Goal: Transaction & Acquisition: Purchase product/service

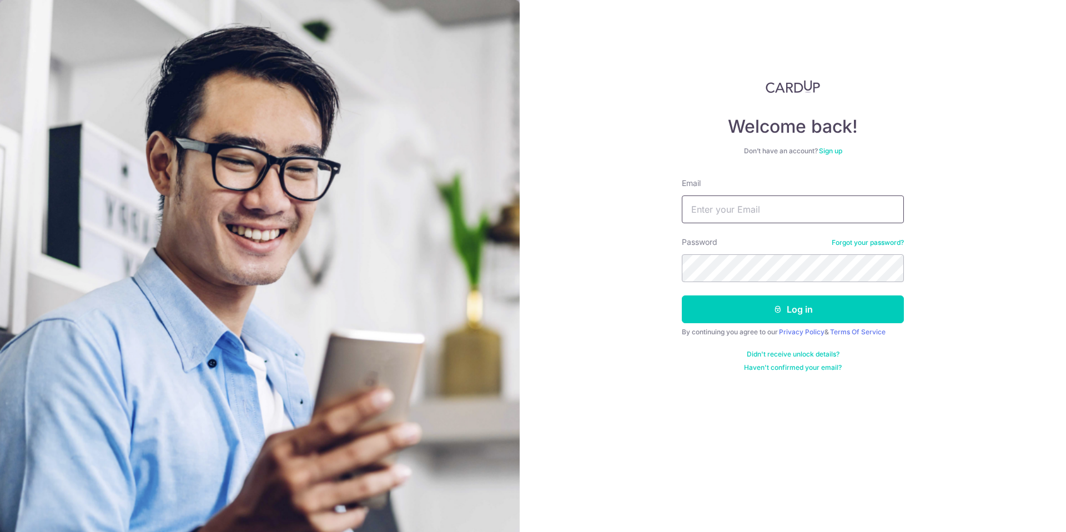
click at [694, 208] on input "Email" at bounding box center [793, 210] width 222 height 28
type input "lavanderiya@gmail.com"
click at [792, 314] on button "Log in" at bounding box center [793, 309] width 222 height 28
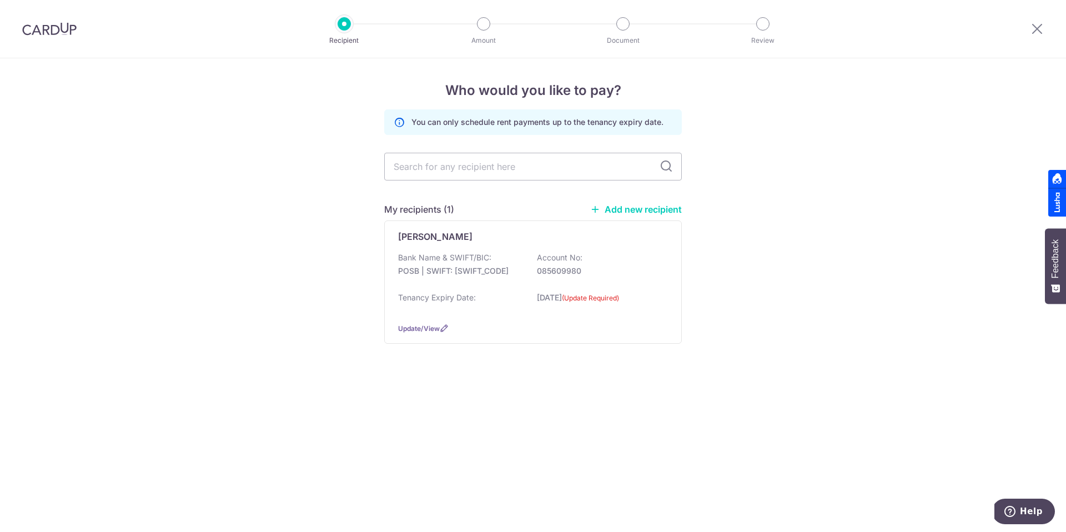
click at [629, 209] on link "Add new recipient" at bounding box center [636, 209] width 92 height 11
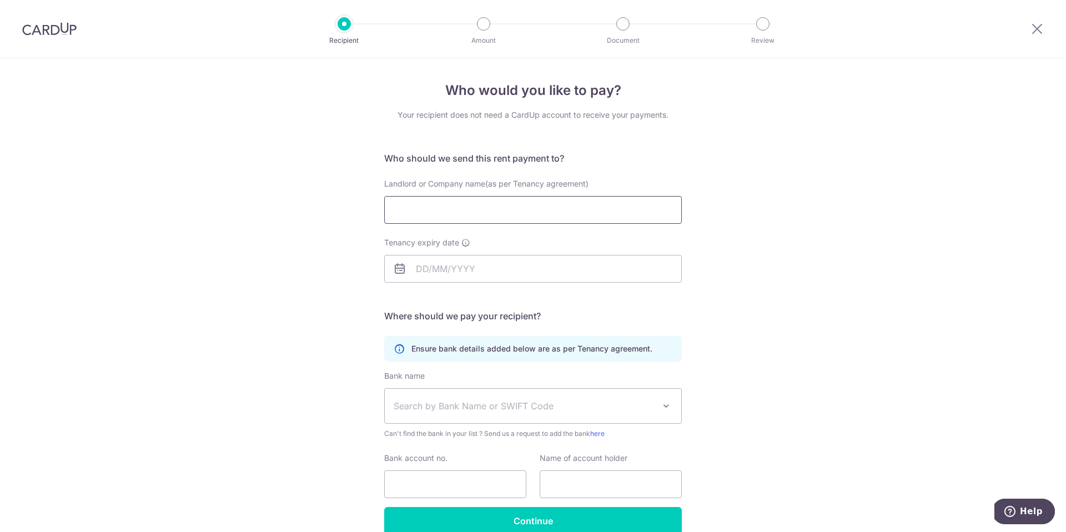
click at [425, 203] on input "Landlord or Company name(as per Tenancy agreement)" at bounding box center [533, 210] width 298 height 28
click at [424, 208] on input "Landlord or Company name(as per Tenancy agreement)" at bounding box center [533, 210] width 298 height 28
click at [416, 271] on input "Tenancy expiry date" at bounding box center [533, 269] width 298 height 28
drag, startPoint x: 471, startPoint y: 205, endPoint x: 379, endPoint y: 204, distance: 92.2
click at [379, 204] on div "Landlord or Company name(as per Tenancy agreement) Hoeden Francine" at bounding box center [533, 201] width 311 height 46
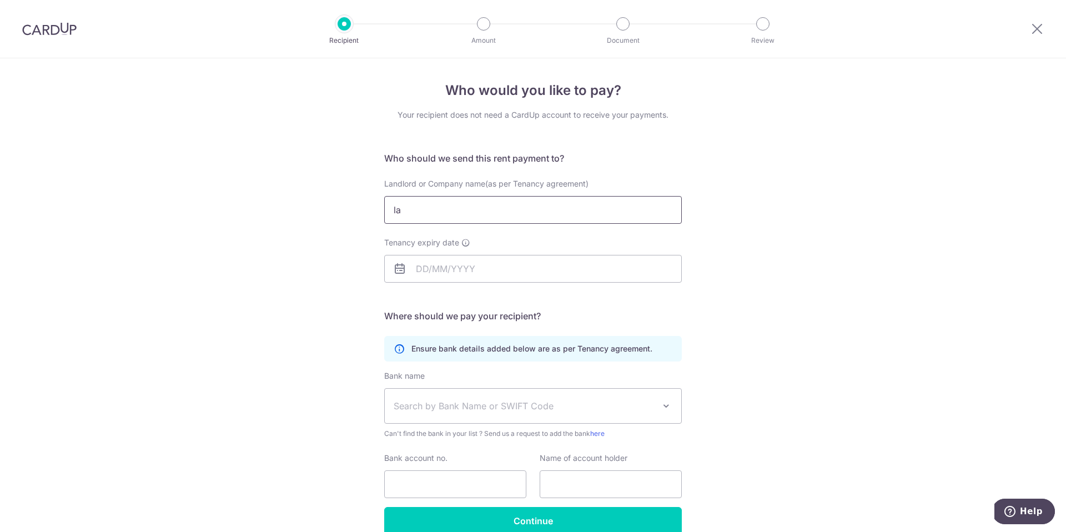
type input "l"
type input "Lai Adam"
click at [423, 269] on input "Tenancy expiry date" at bounding box center [533, 269] width 298 height 28
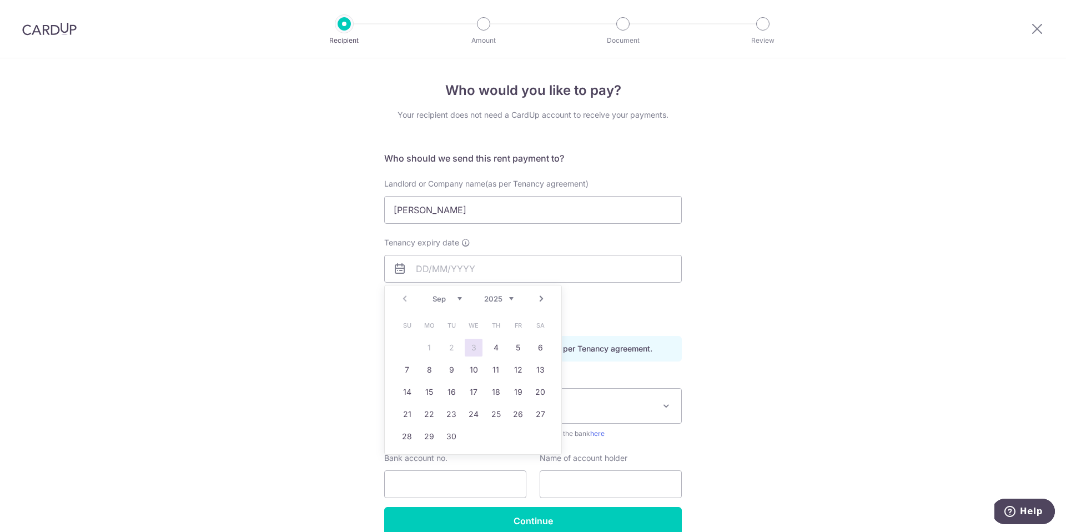
click at [456, 297] on select "Sep Oct Nov Dec" at bounding box center [447, 298] width 29 height 9
click at [509, 300] on select "2025 2026 2027 2028 2029 2030 2031 2032 2033 2034 2035" at bounding box center [498, 298] width 29 height 9
click at [452, 298] on select "Jan Feb Mar Apr May Jun Jul Aug Sep Oct Nov Dec" at bounding box center [447, 298] width 29 height 9
click at [519, 370] on link "9" at bounding box center [518, 370] width 18 height 18
type input "09/07/2027"
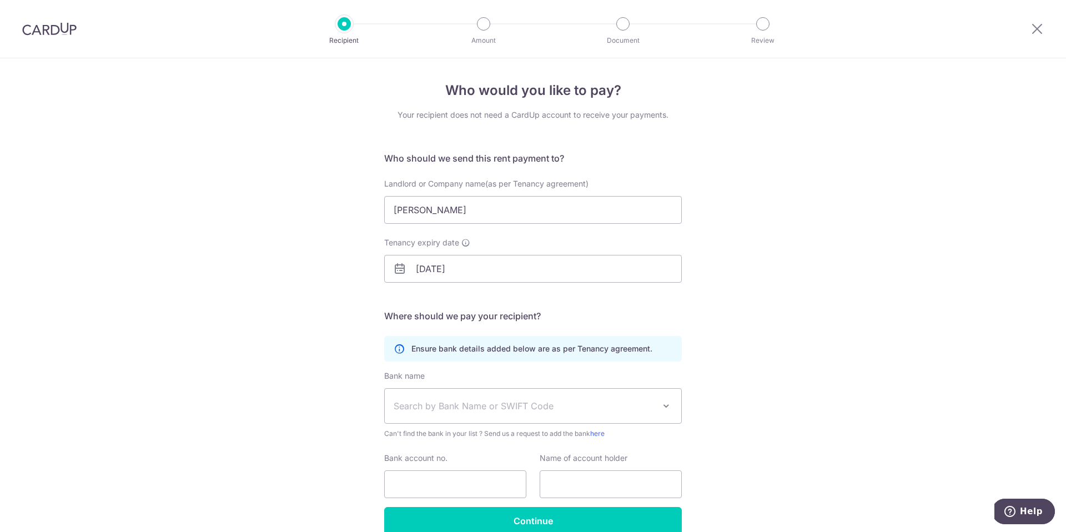
scroll to position [55, 0]
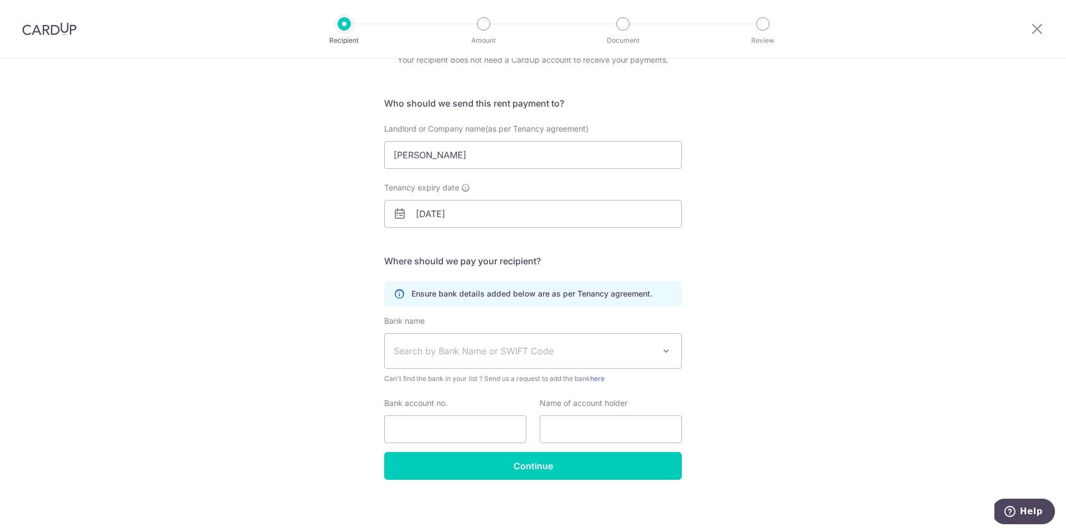
click at [494, 355] on span "Search by Bank Name or SWIFT Code" at bounding box center [524, 350] width 261 height 13
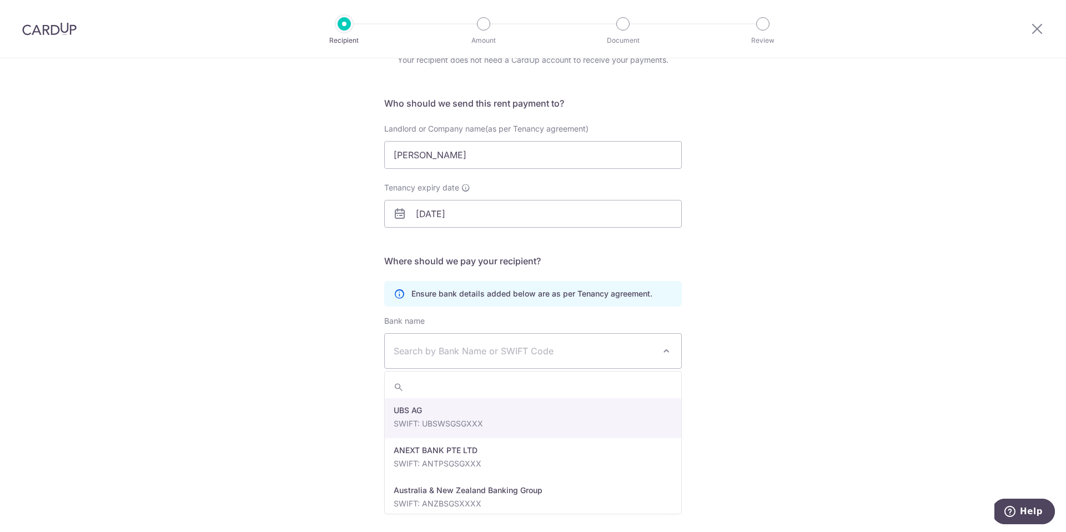
click at [464, 341] on span "Search by Bank Name or SWIFT Code" at bounding box center [533, 351] width 297 height 34
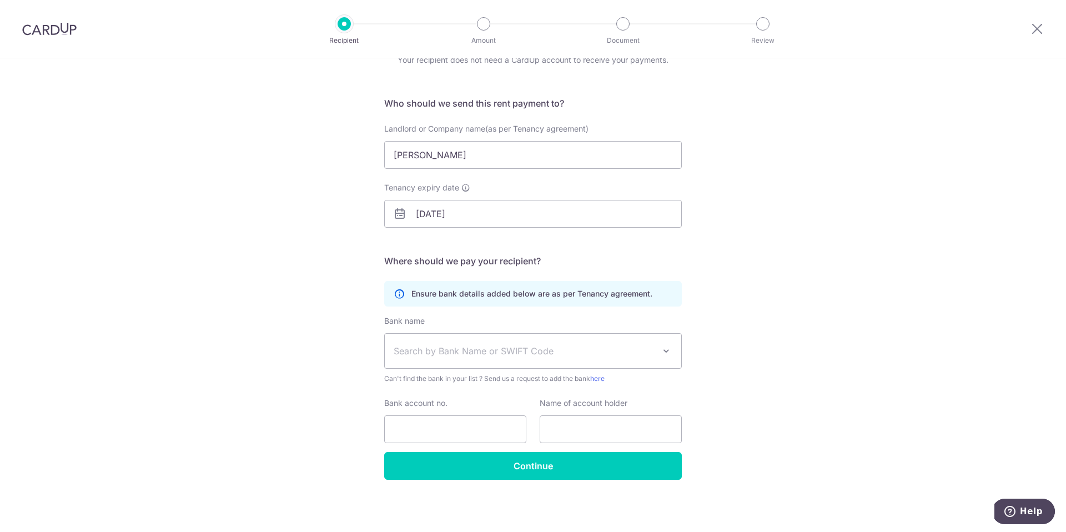
click at [449, 344] on span "Search by Bank Name or SWIFT Code" at bounding box center [524, 350] width 261 height 13
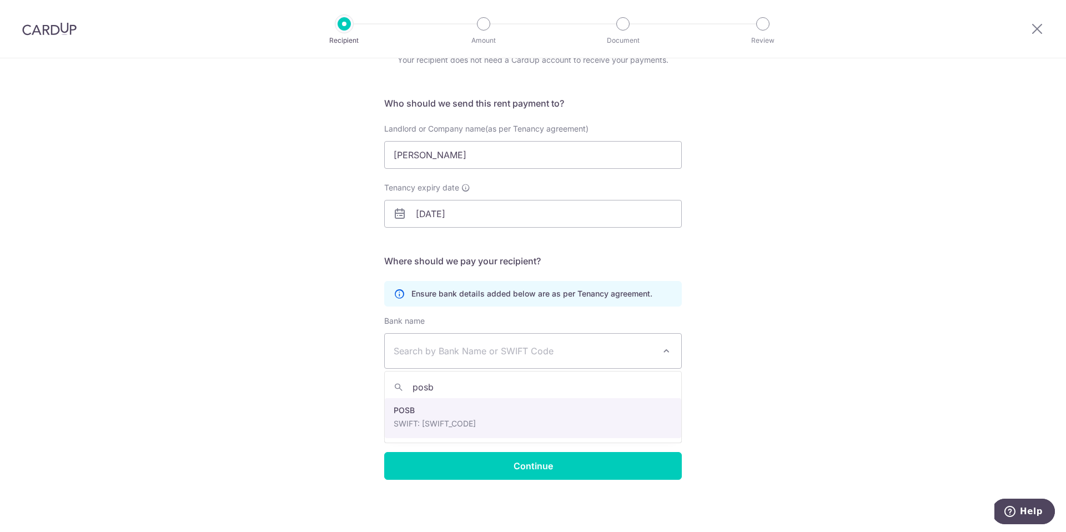
type input "posb"
select select "19"
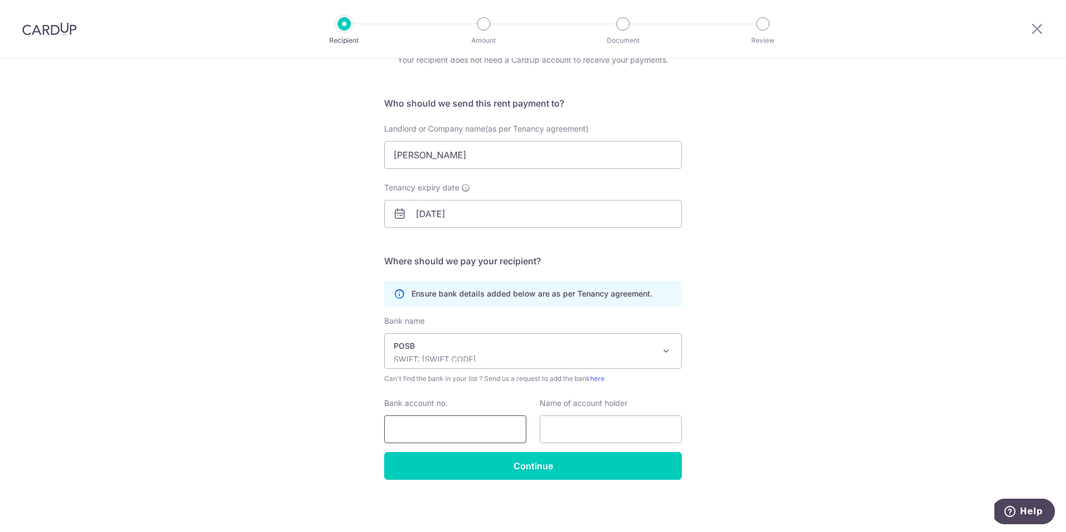
click at [420, 430] on input "Bank account no." at bounding box center [455, 429] width 142 height 28
type input "10752332"
click at [549, 429] on input "text" at bounding box center [611, 429] width 142 height 28
click at [591, 423] on input "text" at bounding box center [611, 429] width 142 height 28
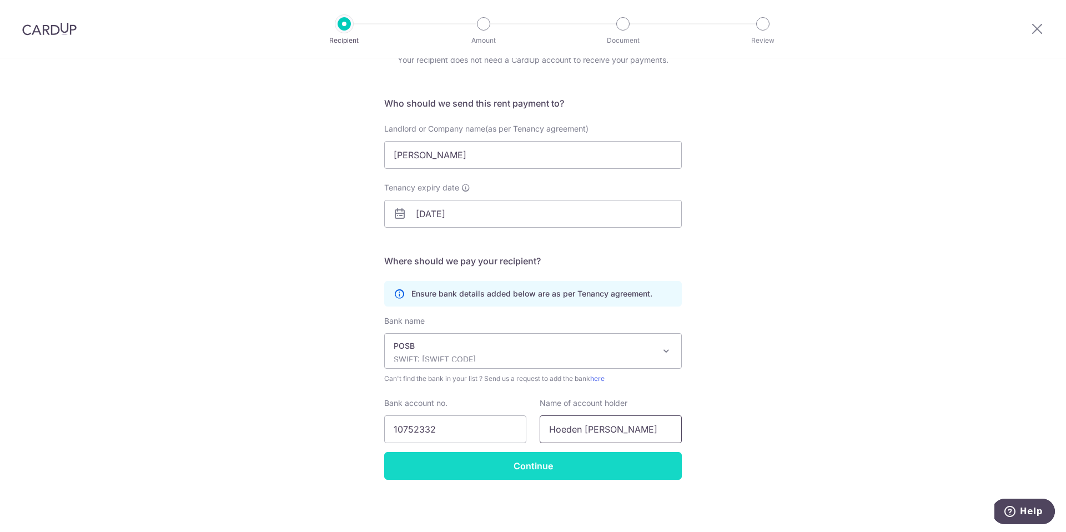
type input "Hoeden Francine"
click at [540, 473] on input "Continue" at bounding box center [533, 466] width 298 height 28
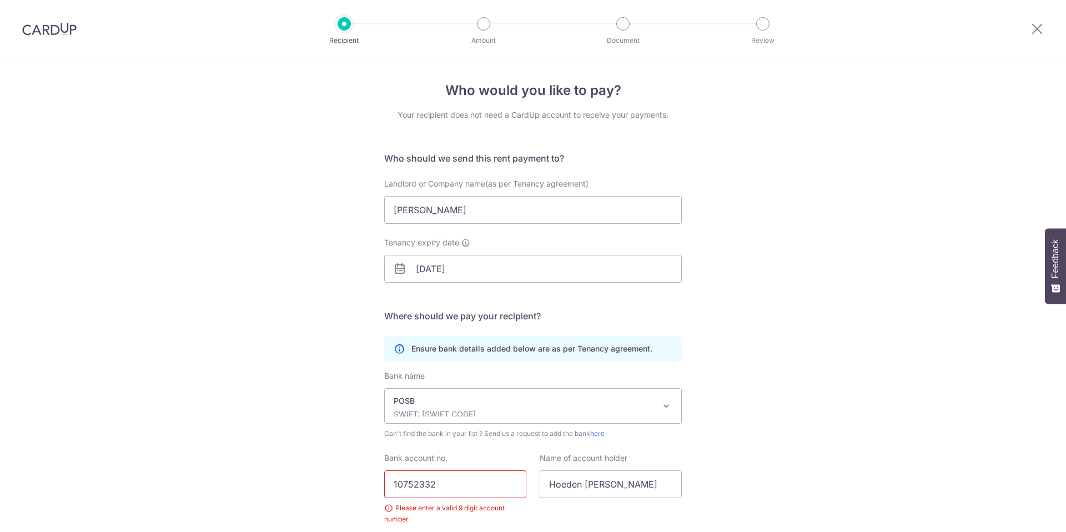
scroll to position [82, 0]
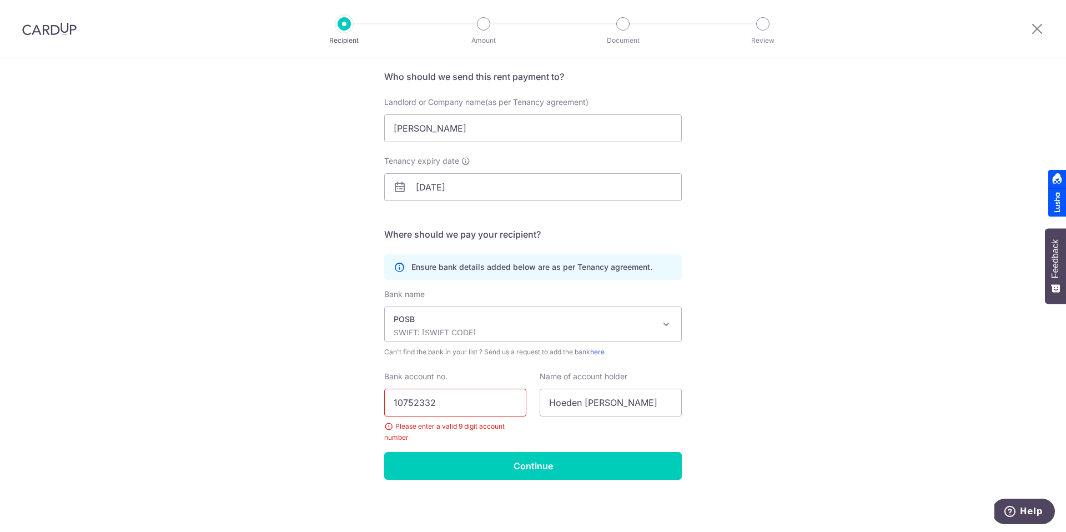
click at [444, 406] on input "10752332" at bounding box center [455, 403] width 142 height 28
click at [427, 403] on input "10752332" at bounding box center [455, 403] width 142 height 28
type input "107523332"
click at [357, 450] on div "Who would you like to pay? Your recipient does not need a CardUp account to rec…" at bounding box center [533, 254] width 1066 height 555
click at [503, 469] on input "Continue" at bounding box center [533, 466] width 298 height 28
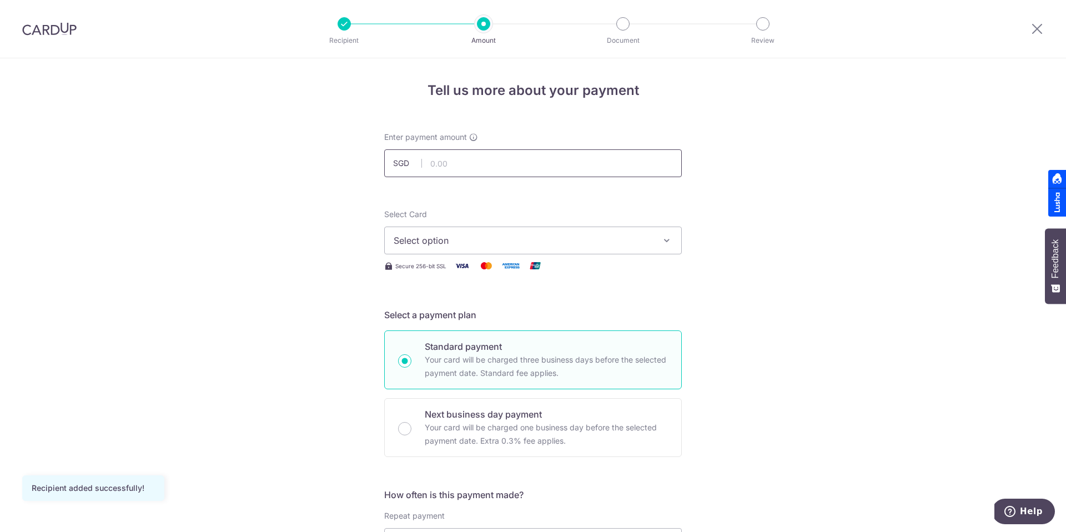
click at [444, 162] on input "text" at bounding box center [533, 163] width 298 height 28
type input "3,600.00"
click at [469, 238] on span "Select option" at bounding box center [523, 240] width 259 height 13
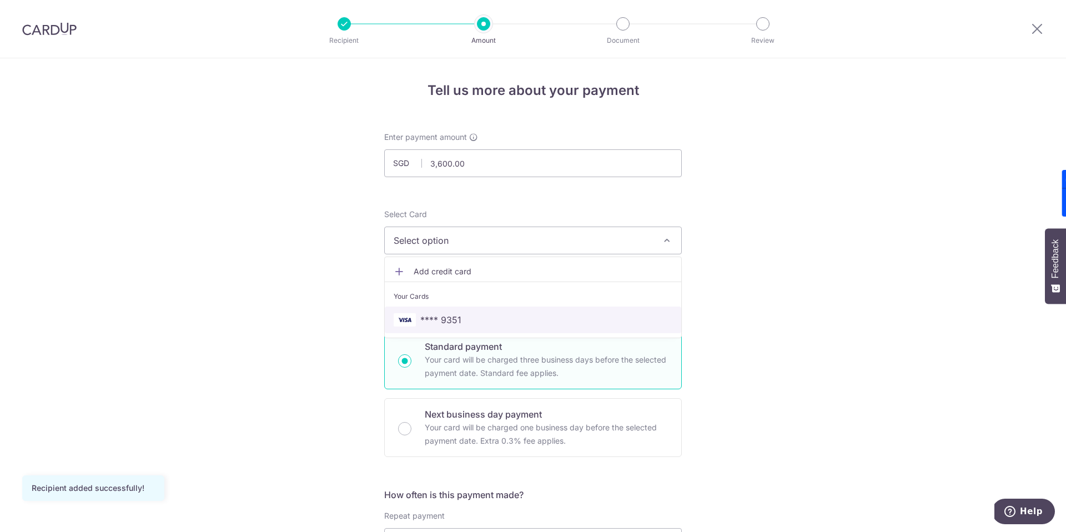
click at [417, 326] on span "**** 9351" at bounding box center [533, 319] width 279 height 13
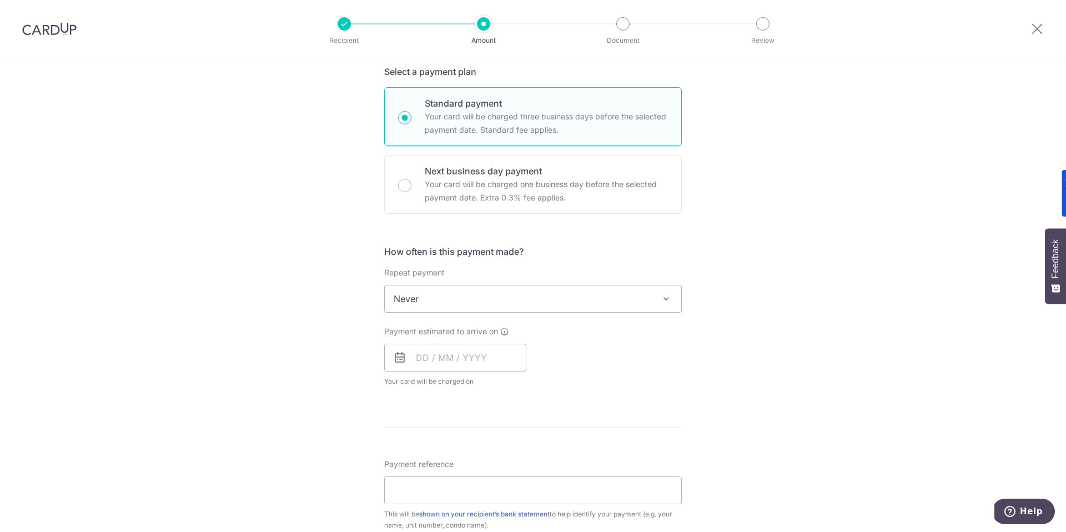
scroll to position [260, 0]
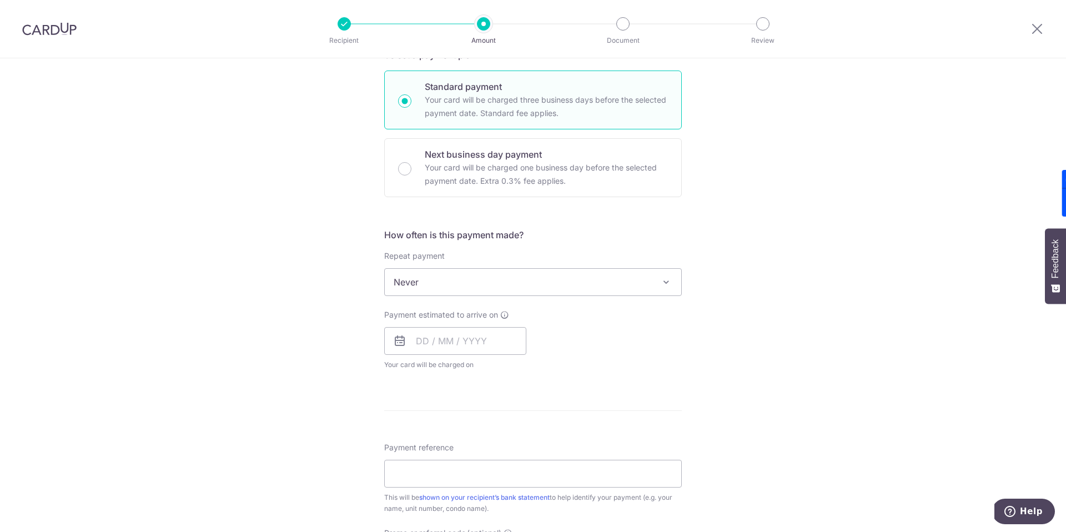
click at [668, 278] on span at bounding box center [666, 281] width 13 height 13
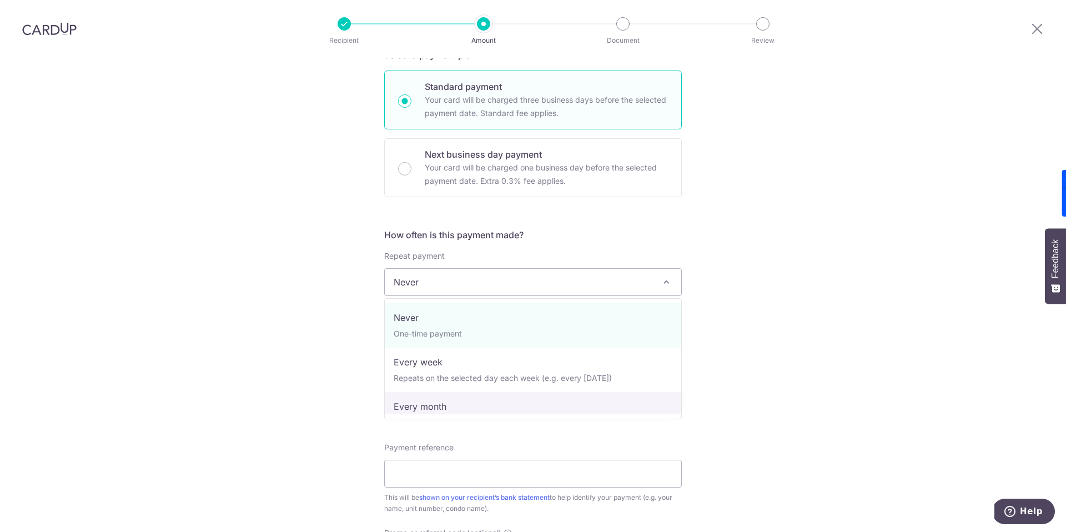
scroll to position [33, 0]
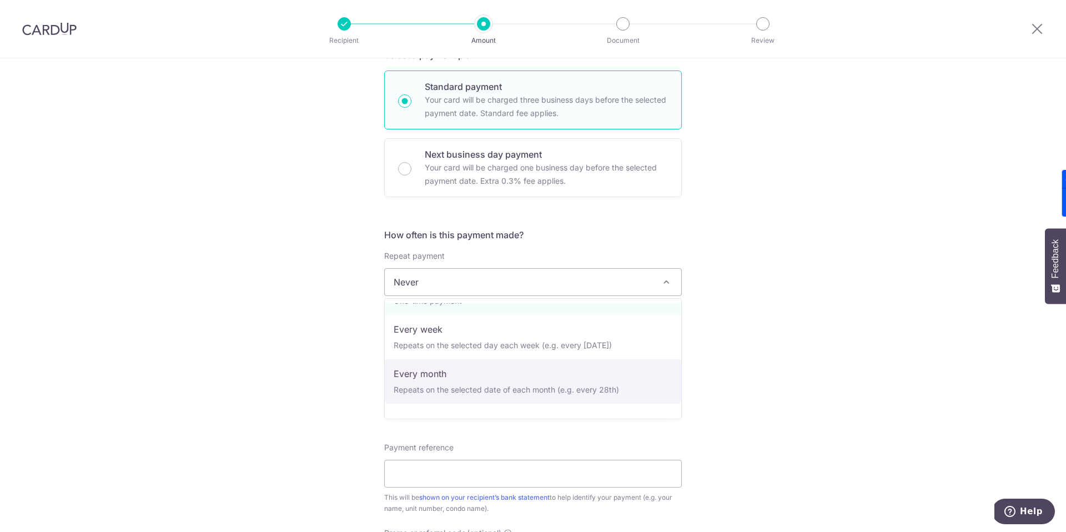
select select "3"
type input "09/07/2027"
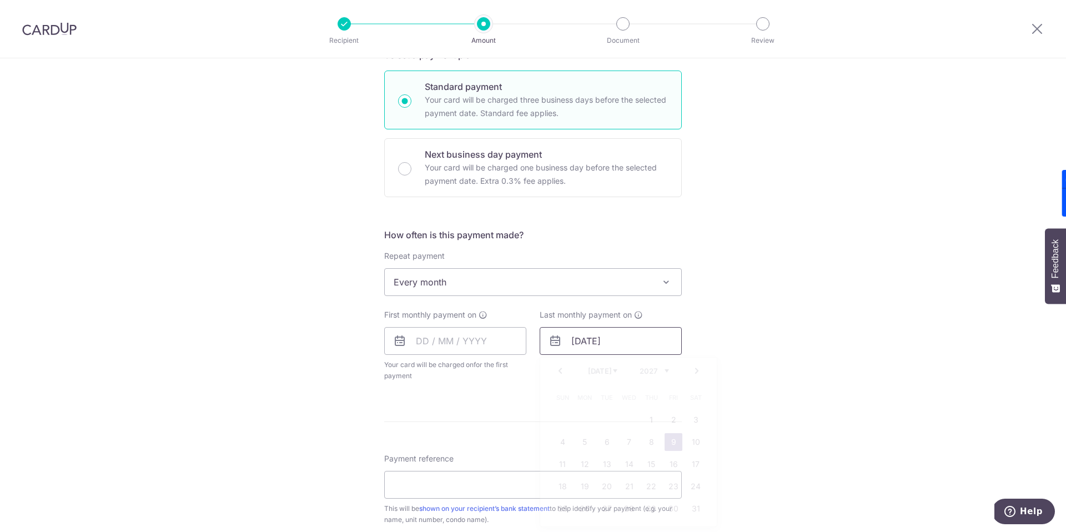
click at [574, 337] on input "09/07/2027" at bounding box center [611, 341] width 142 height 28
click at [445, 347] on input "text" at bounding box center [455, 341] width 142 height 28
click at [452, 442] on link "9" at bounding box center [452, 442] width 18 height 18
type input "09/09/2025"
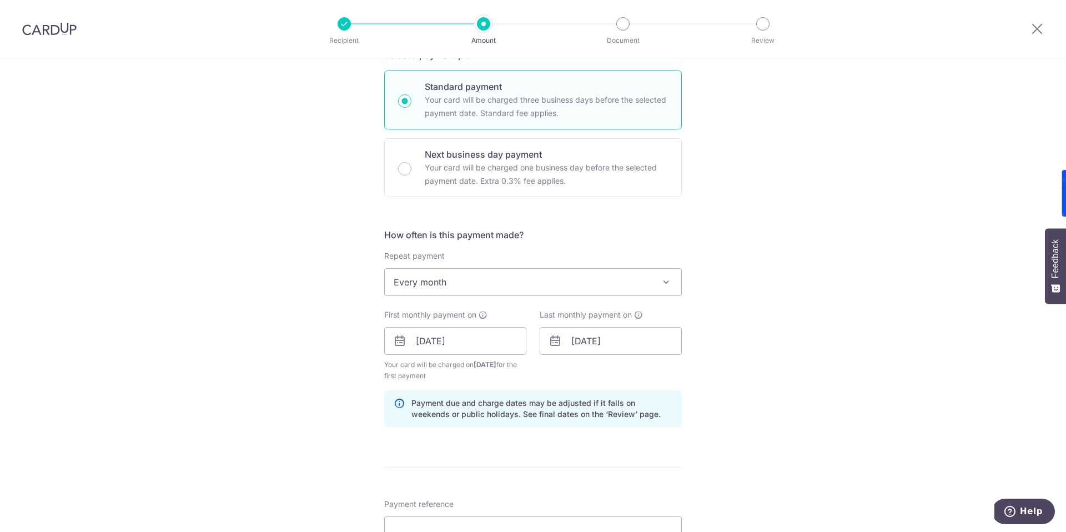
click at [325, 401] on div "Tell us more about your payment Enter payment amount SGD 3,600.00 3600.00 Recip…" at bounding box center [533, 328] width 1066 height 1061
click at [580, 339] on input "09/07/2027" at bounding box center [611, 341] width 142 height 28
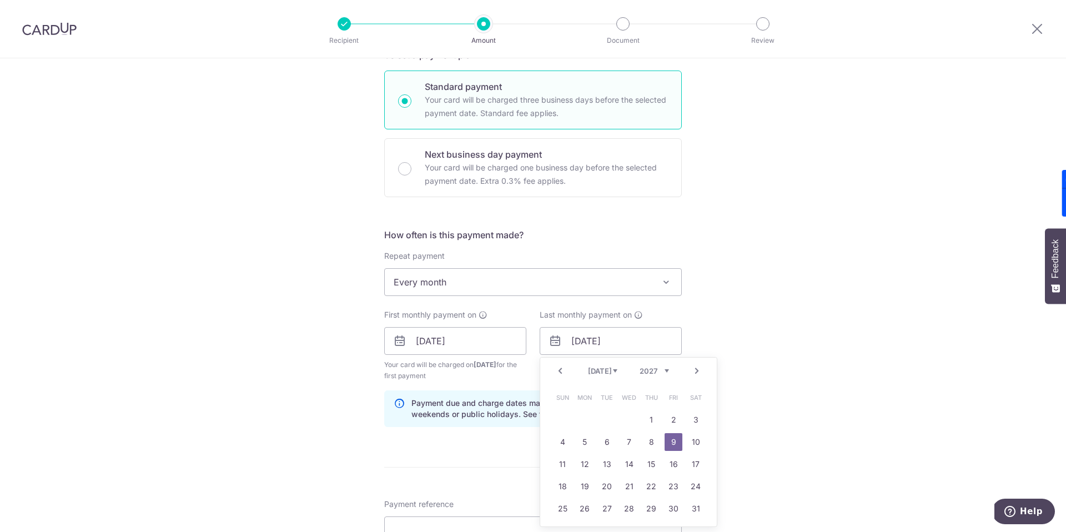
click at [606, 368] on select "Jan Feb Mar Apr May Jun Jul Aug Sep Oct Nov Dec" at bounding box center [602, 371] width 29 height 9
click at [630, 442] on link "9" at bounding box center [629, 442] width 18 height 18
type input "09/06/2027"
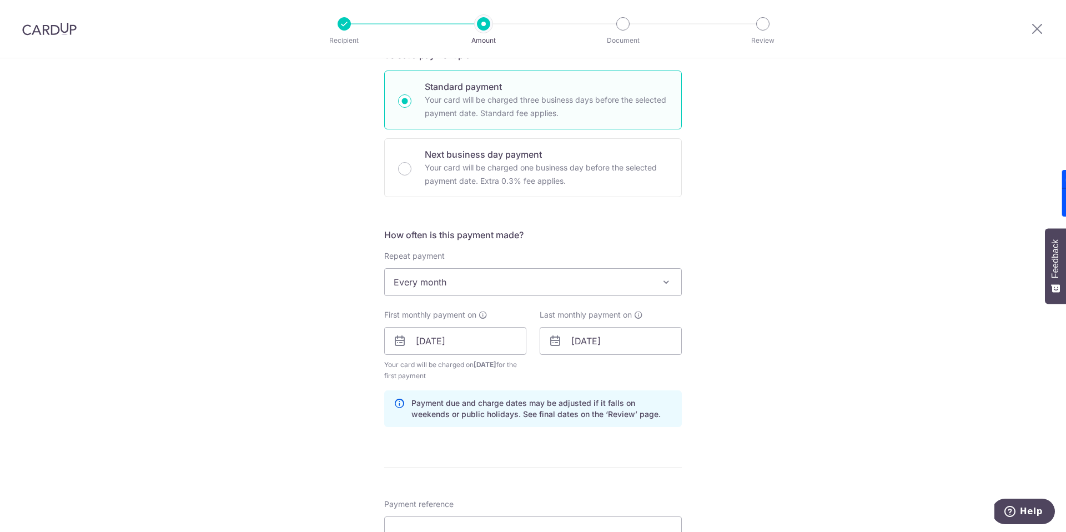
click at [728, 365] on div "Tell us more about your payment Enter payment amount SGD 3,600.00 3600.00 Recip…" at bounding box center [533, 328] width 1066 height 1061
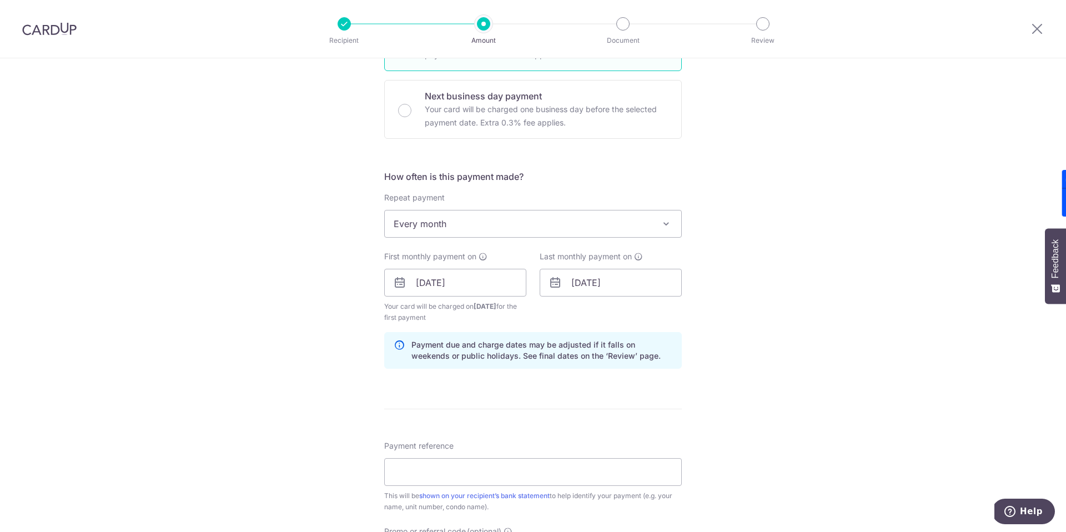
scroll to position [398, 0]
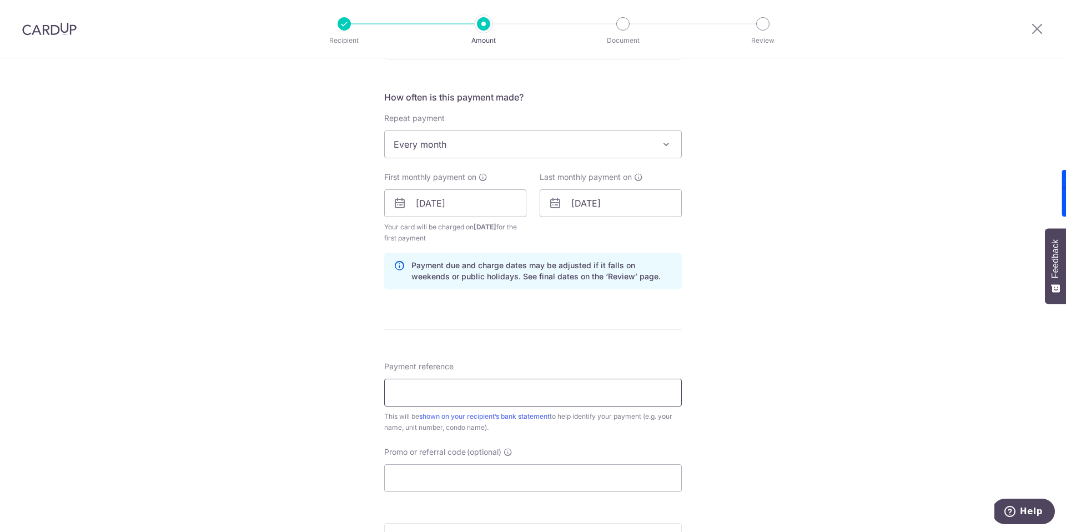
click at [480, 390] on input "Payment reference" at bounding box center [533, 393] width 298 height 28
click at [425, 387] on input "Payment reference" at bounding box center [533, 393] width 298 height 28
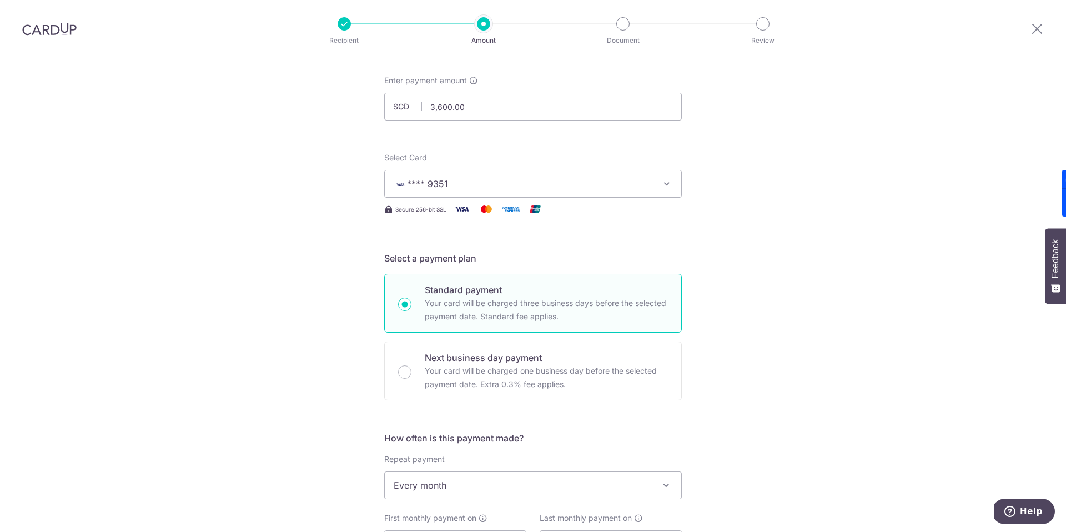
scroll to position [0, 0]
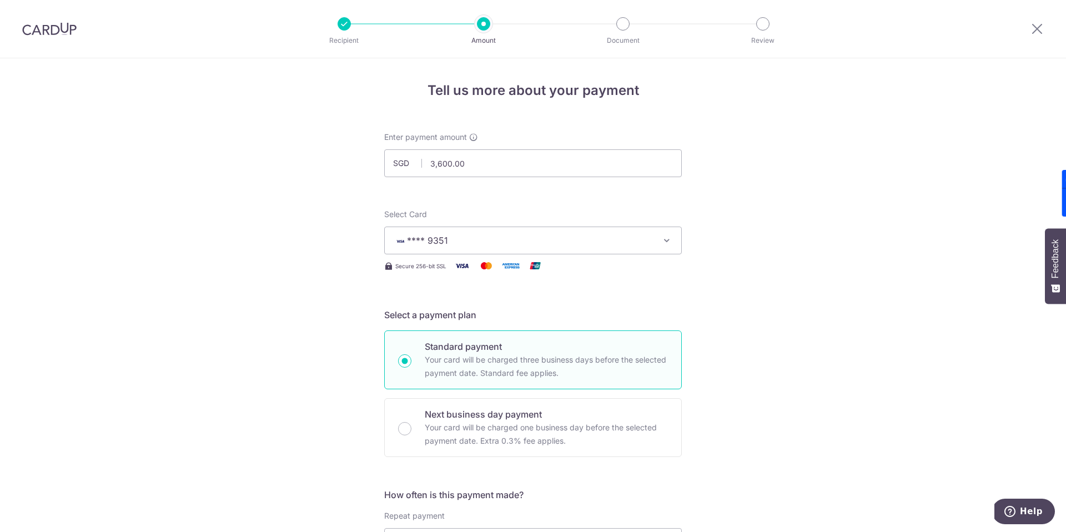
type input "460118"
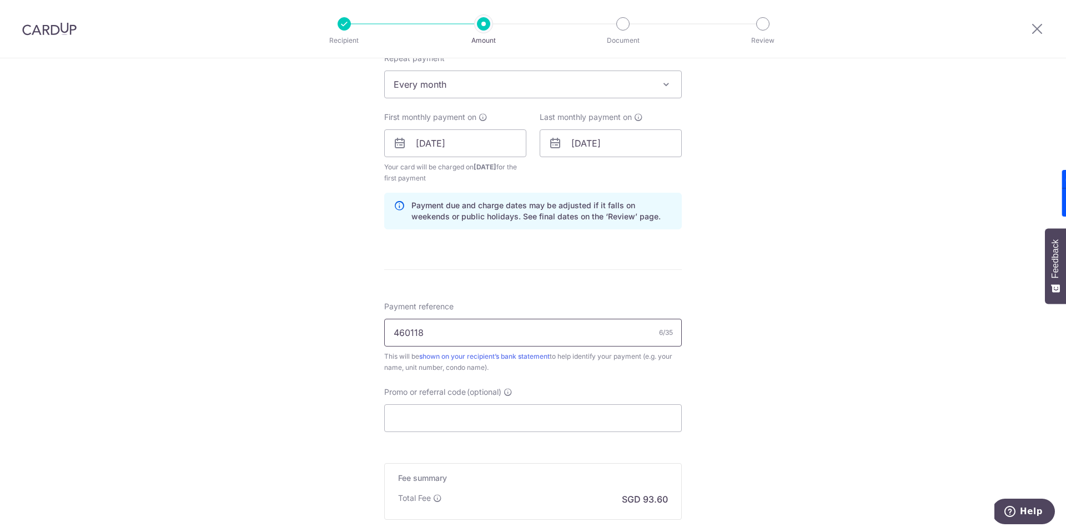
scroll to position [458, 0]
click at [463, 422] on input "Promo or referral code (optional)" at bounding box center [533, 418] width 298 height 28
paste input "REC185"
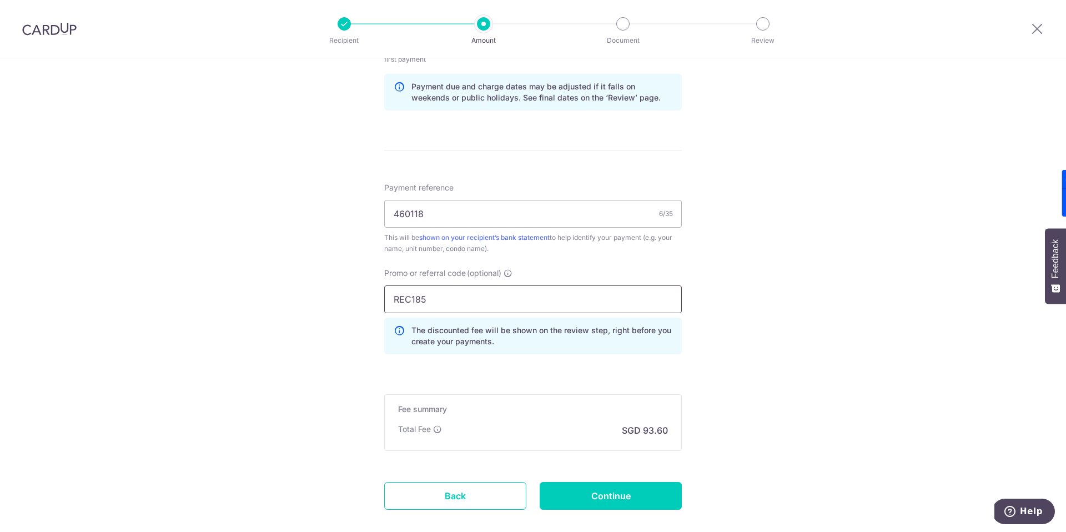
scroll to position [622, 0]
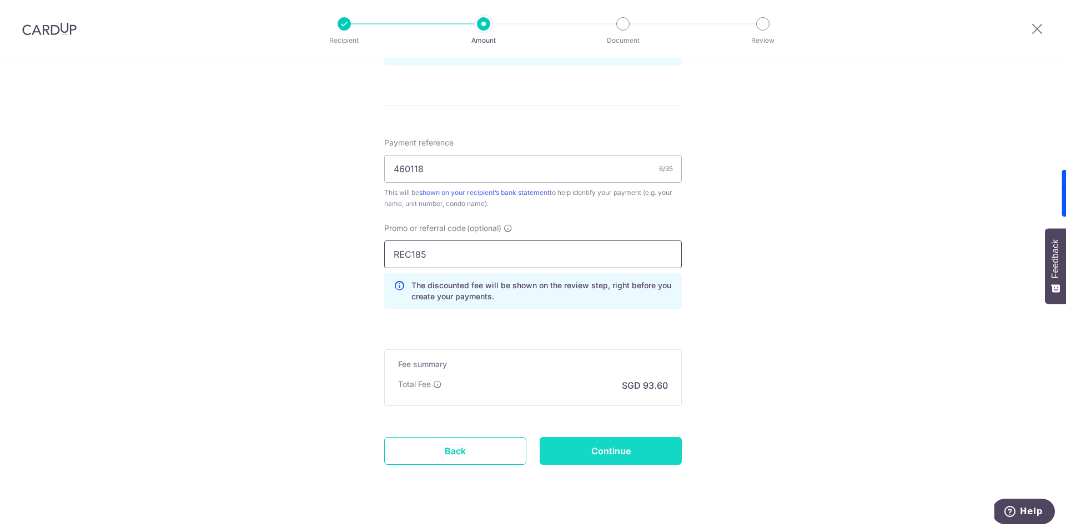
type input "REC185"
click at [592, 446] on input "Continue" at bounding box center [611, 451] width 142 height 28
type input "Create Schedule"
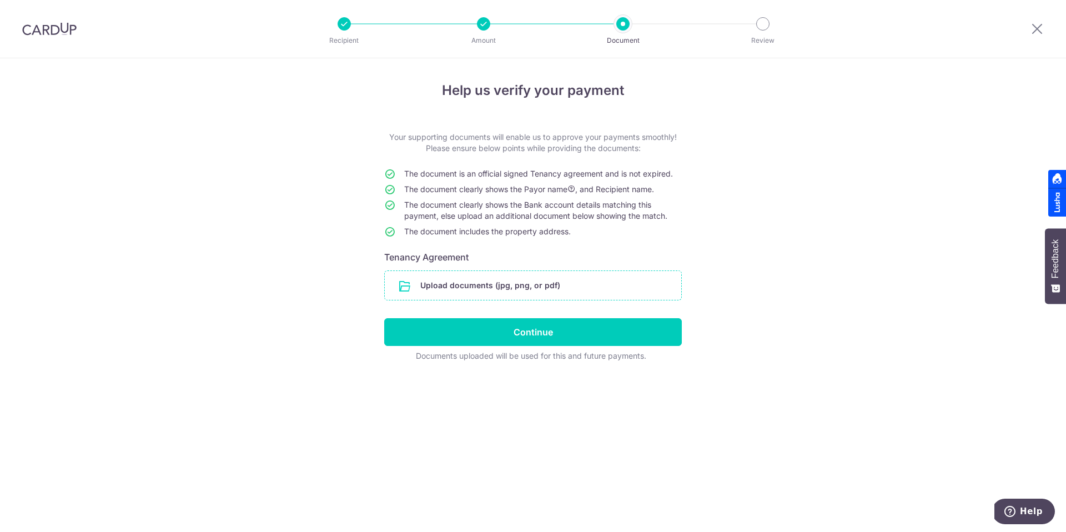
click at [473, 282] on input "file" at bounding box center [533, 285] width 297 height 29
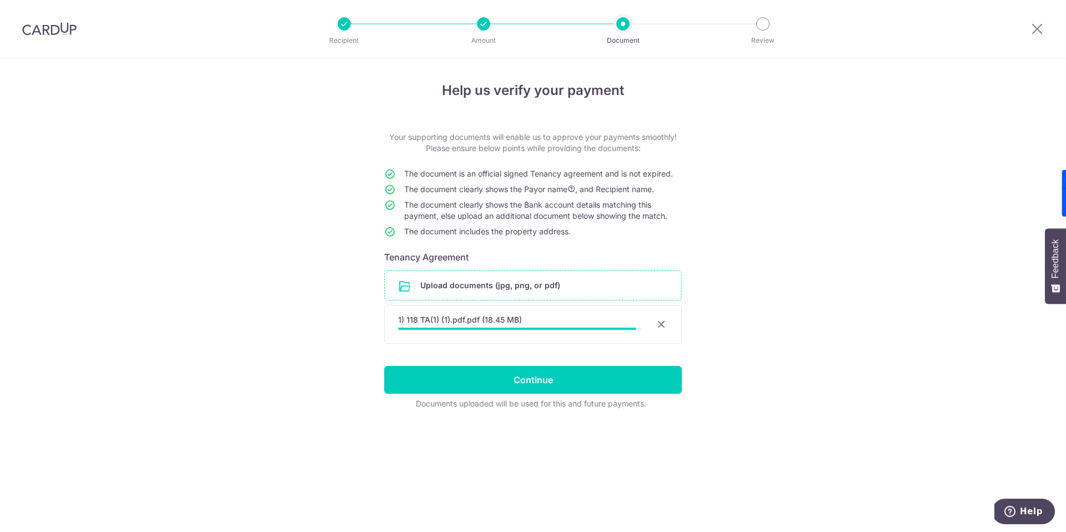
click at [475, 283] on input "file" at bounding box center [533, 285] width 297 height 29
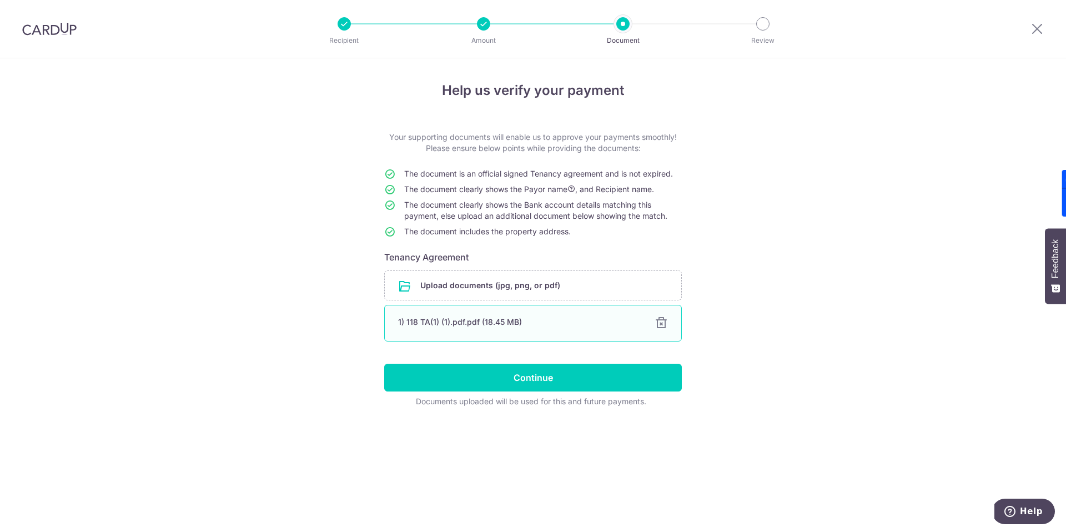
click at [663, 328] on div at bounding box center [661, 323] width 13 height 13
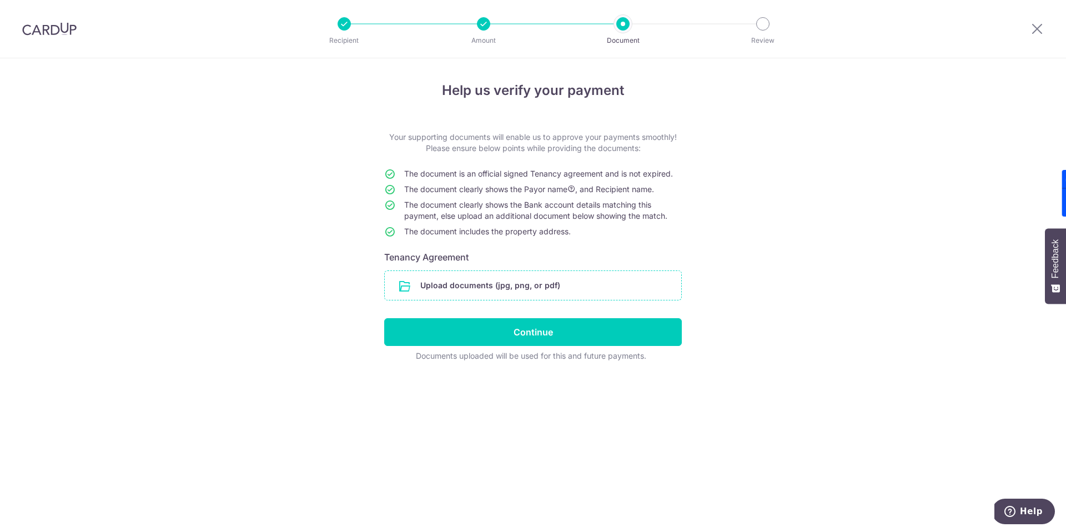
click at [528, 283] on input "file" at bounding box center [533, 285] width 297 height 29
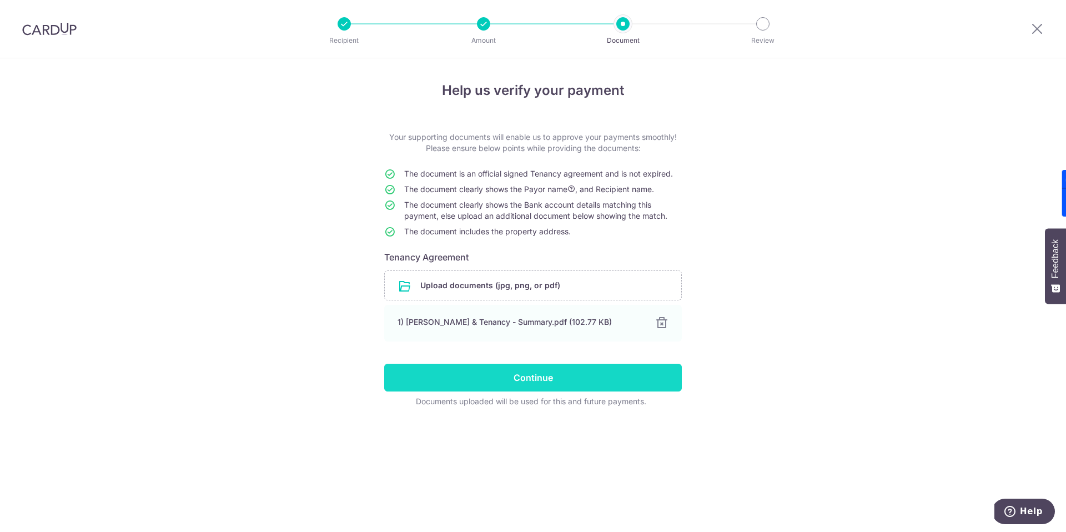
click at [512, 371] on input "Continue" at bounding box center [533, 378] width 298 height 28
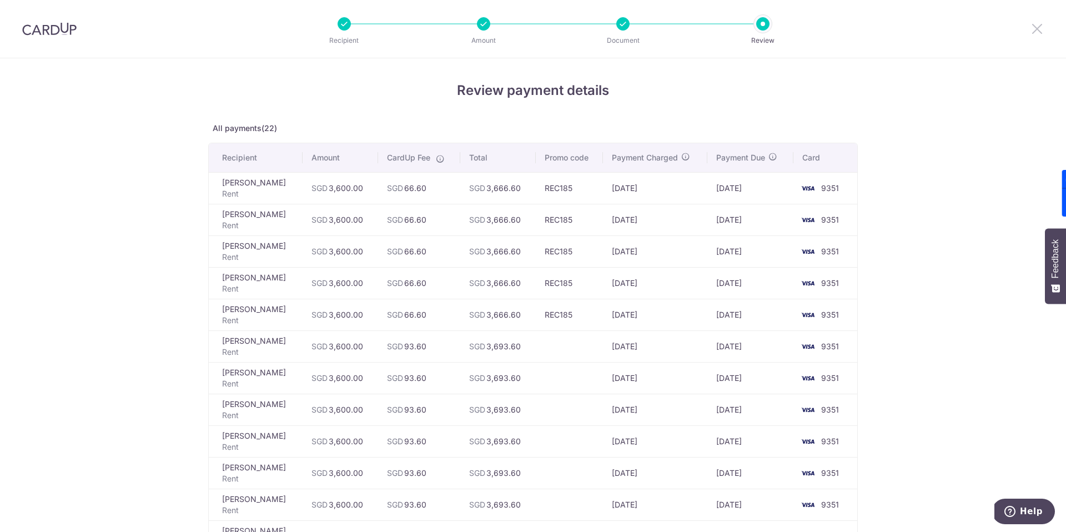
click at [1037, 28] on icon at bounding box center [1037, 29] width 13 height 14
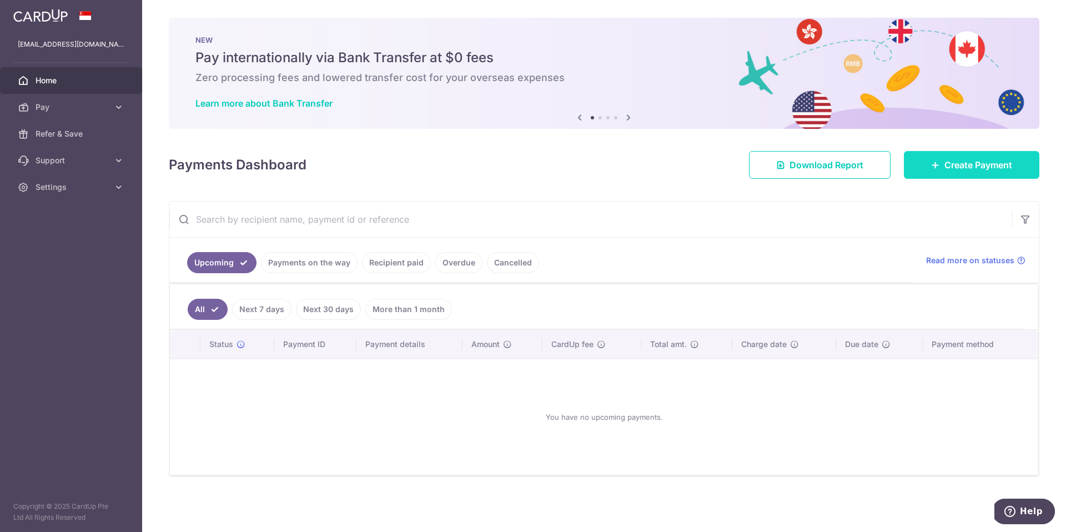
click at [926, 156] on link "Create Payment" at bounding box center [972, 165] width 136 height 28
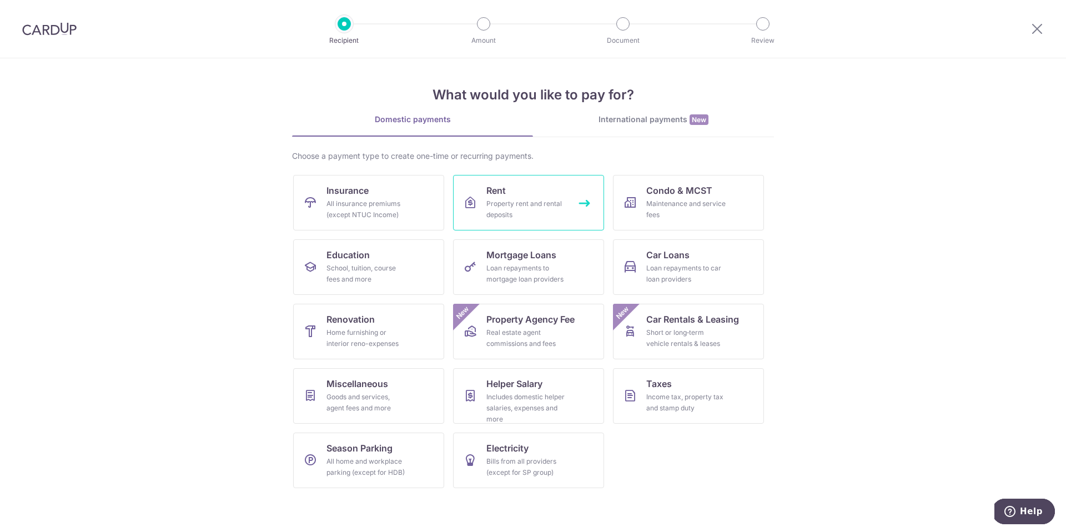
click at [494, 190] on span "Rent" at bounding box center [496, 190] width 19 height 13
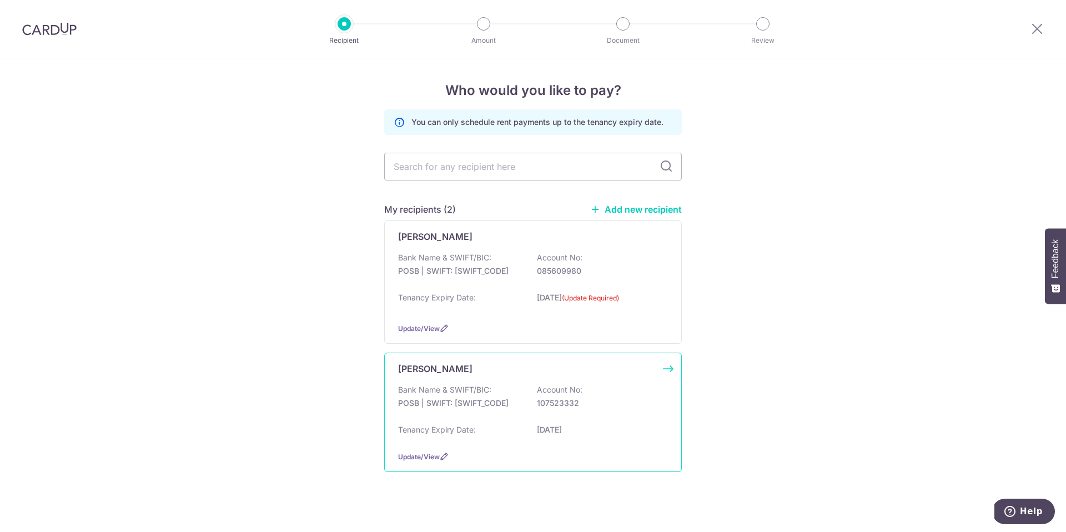
click at [540, 383] on div "[PERSON_NAME] Bank Name & SWIFT/BIC: POSB | SWIFT: [SWIFT_CODE] Account No: 107…" at bounding box center [533, 412] width 298 height 119
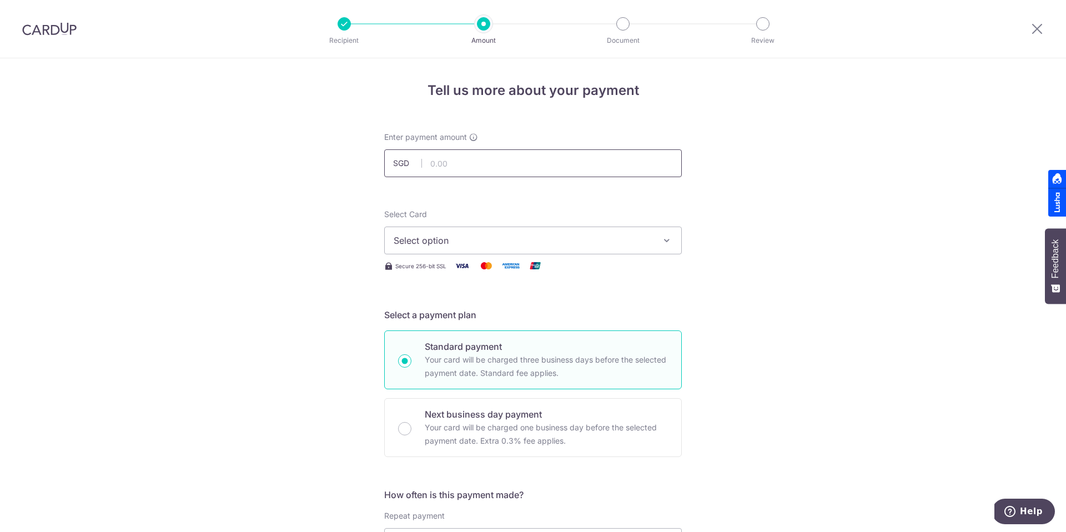
click at [454, 166] on input "text" at bounding box center [533, 163] width 298 height 28
type input "3,600.00"
click at [449, 242] on span "Select option" at bounding box center [523, 240] width 259 height 13
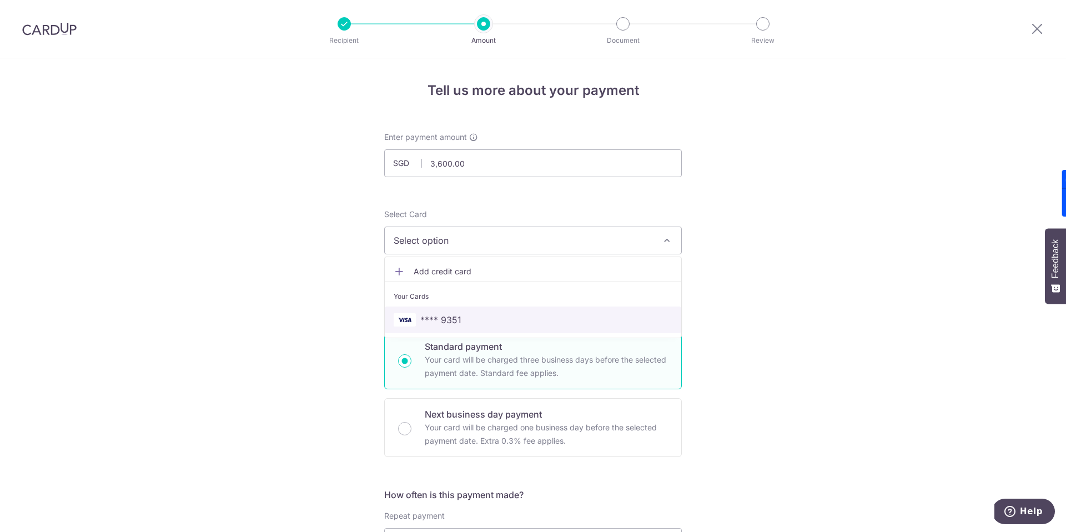
click at [437, 327] on link "**** 9351" at bounding box center [533, 320] width 297 height 27
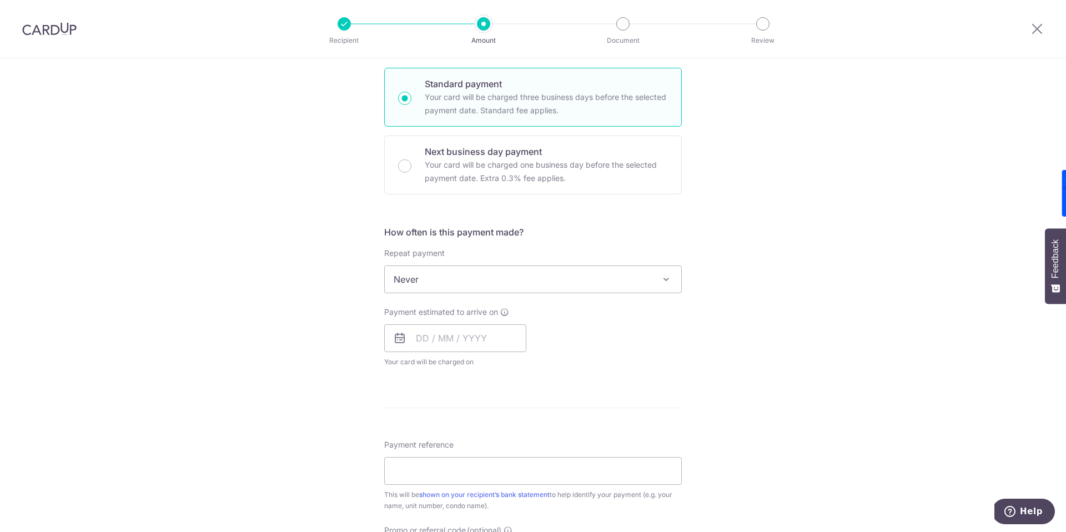
scroll to position [263, 0]
click at [519, 287] on span "Never" at bounding box center [533, 278] width 297 height 27
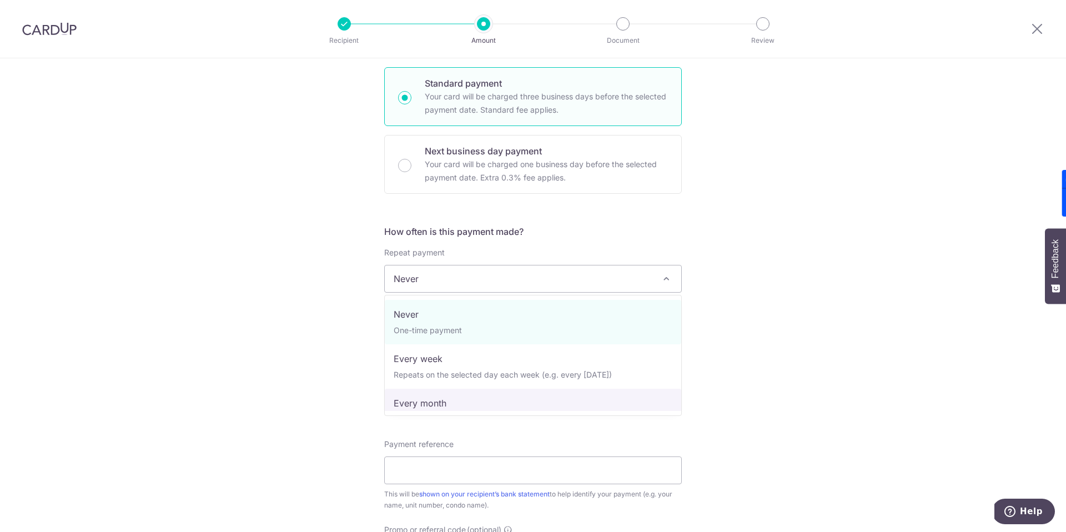
select select "3"
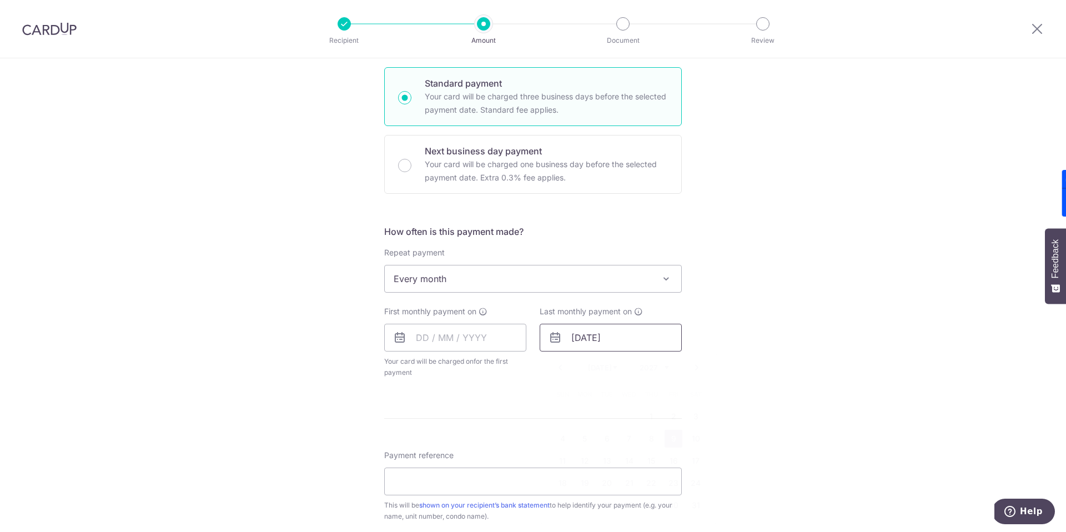
click at [575, 332] on input "09/07/2027" at bounding box center [611, 338] width 142 height 28
click at [697, 366] on link "Next" at bounding box center [696, 367] width 13 height 13
click at [663, 369] on select "2025 2026 2027 2028 2029 2030 2031 2032 2033 2034 2035" at bounding box center [654, 367] width 29 height 9
click at [614, 368] on select "Jan Feb Mar Apr May Jun Jul Aug Sep Oct Nov Dec" at bounding box center [602, 367] width 29 height 9
click at [623, 438] on link "7" at bounding box center [629, 439] width 18 height 18
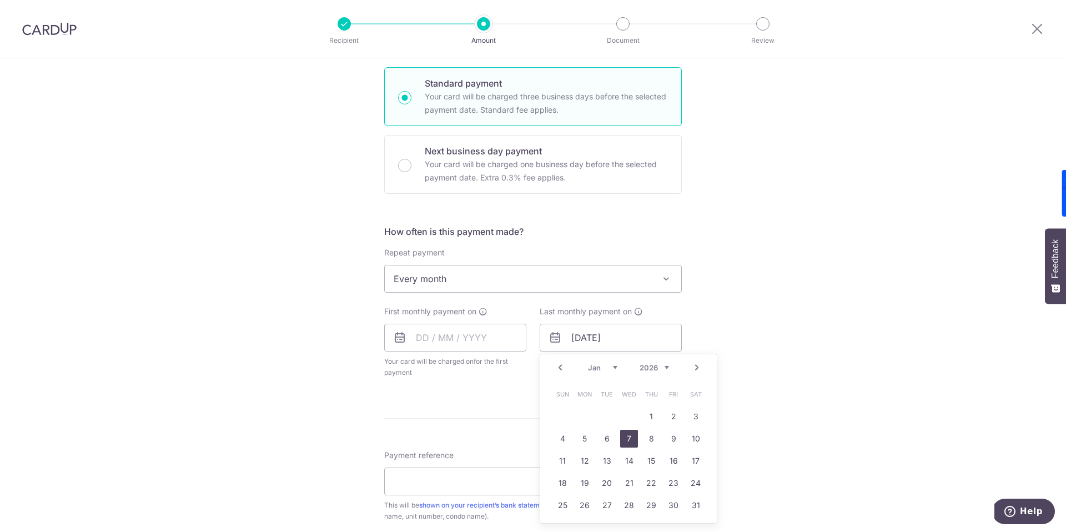
type input "07/01/2026"
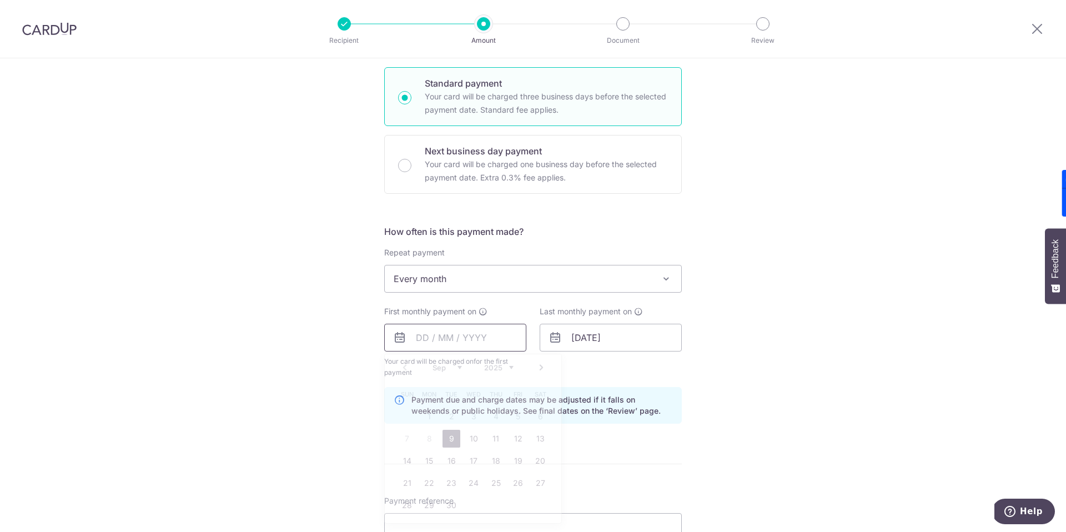
click at [415, 329] on input "text" at bounding box center [455, 338] width 142 height 28
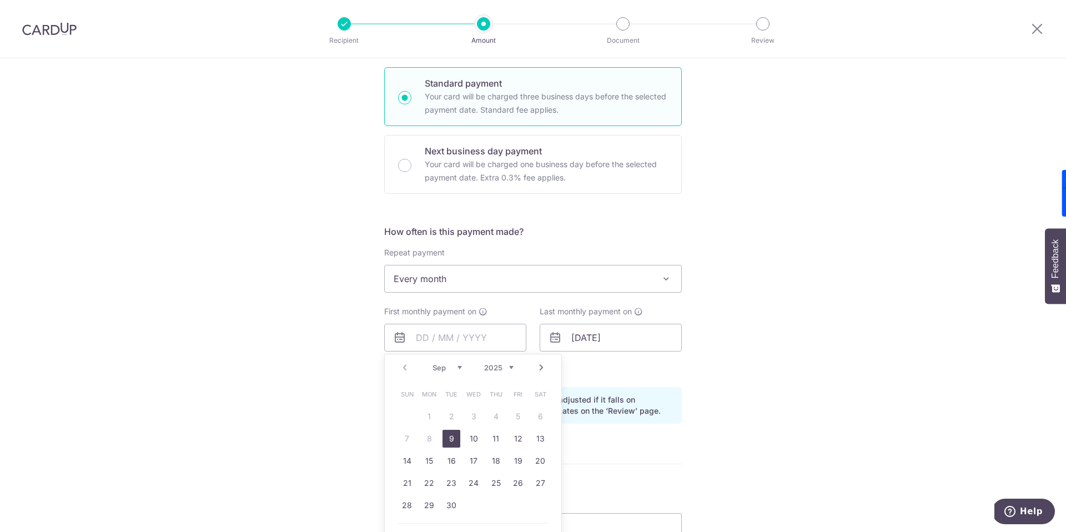
click at [449, 434] on link "9" at bounding box center [452, 439] width 18 height 18
type input "[DATE]"
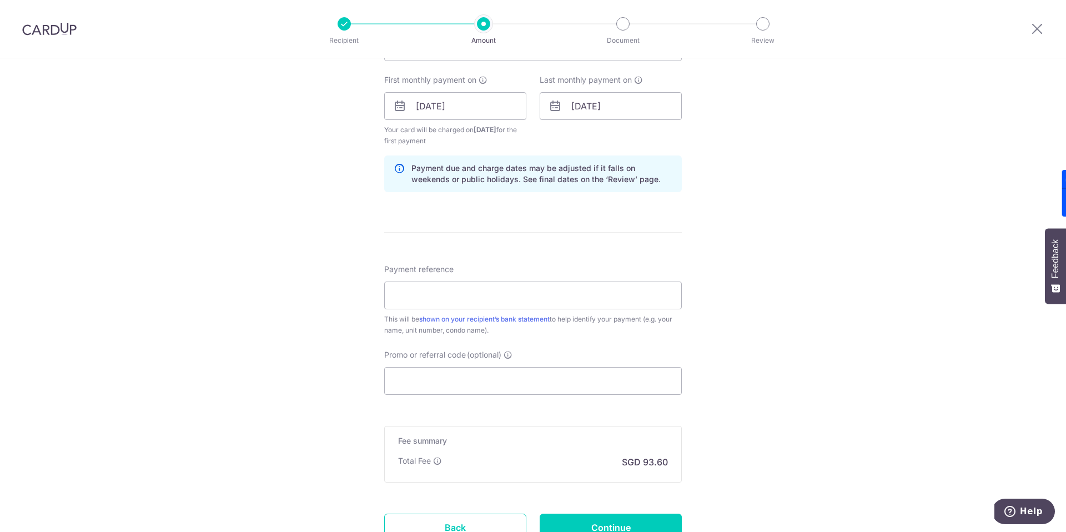
scroll to position [494, 0]
click at [402, 294] on input "Payment reference" at bounding box center [533, 297] width 298 height 28
type input "460118"
click at [452, 382] on input "Promo or referral code (optional)" at bounding box center [533, 382] width 298 height 28
paste input "REC185"
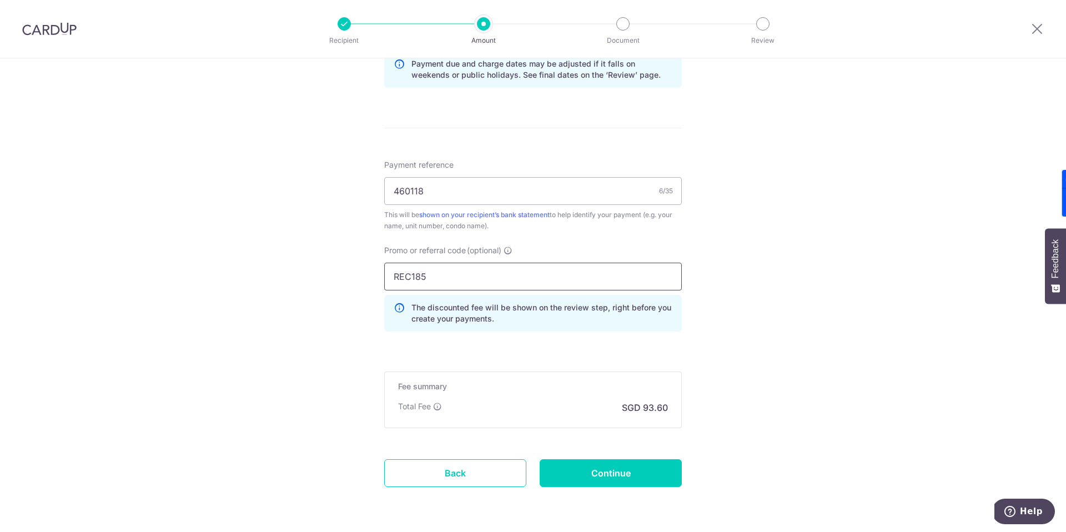
scroll to position [638, 0]
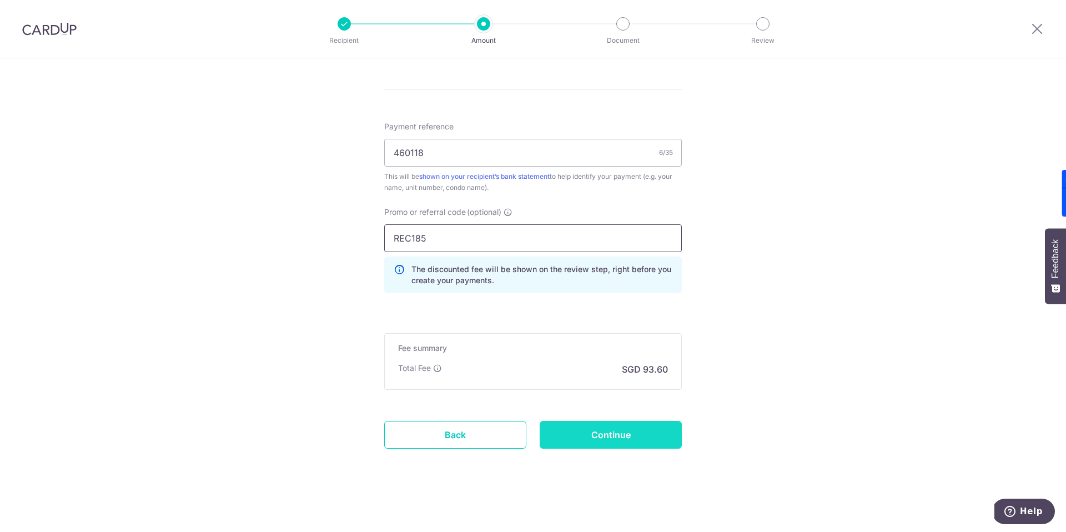
type input "REC185"
click at [591, 439] on input "Continue" at bounding box center [611, 435] width 142 height 28
type input "Create Schedule"
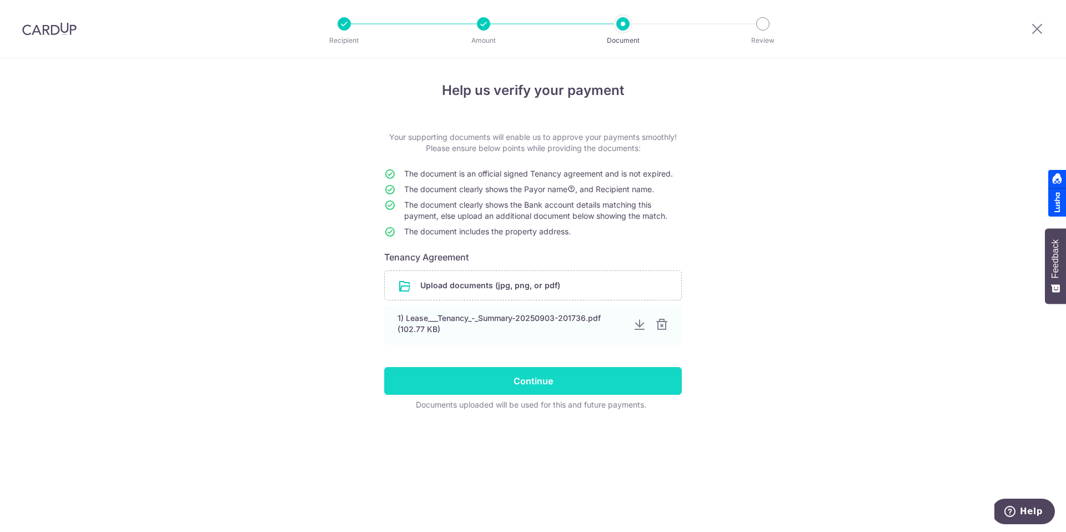
click at [533, 390] on input "Continue" at bounding box center [533, 381] width 298 height 28
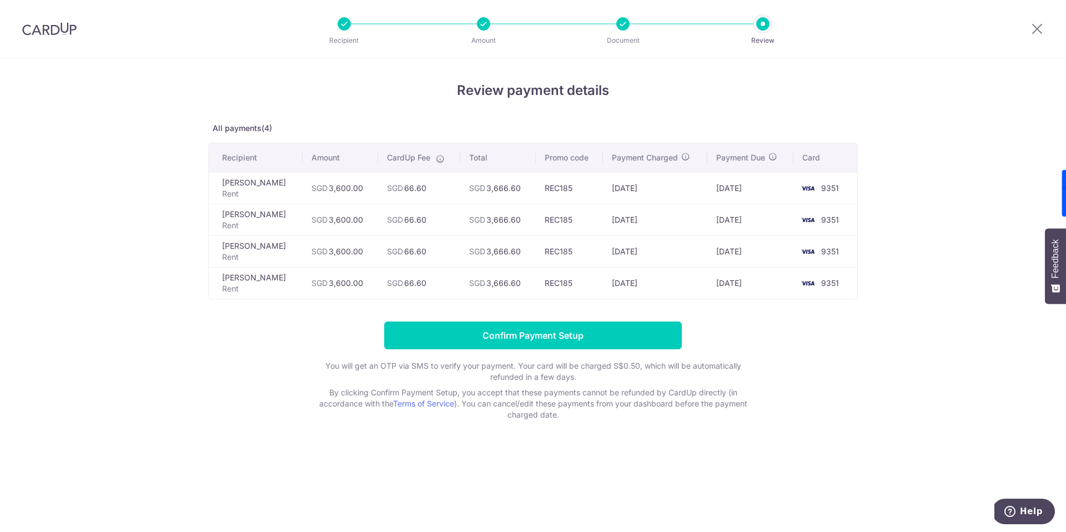
click at [483, 25] on div at bounding box center [483, 23] width 13 height 13
click at [338, 25] on div at bounding box center [344, 23] width 13 height 13
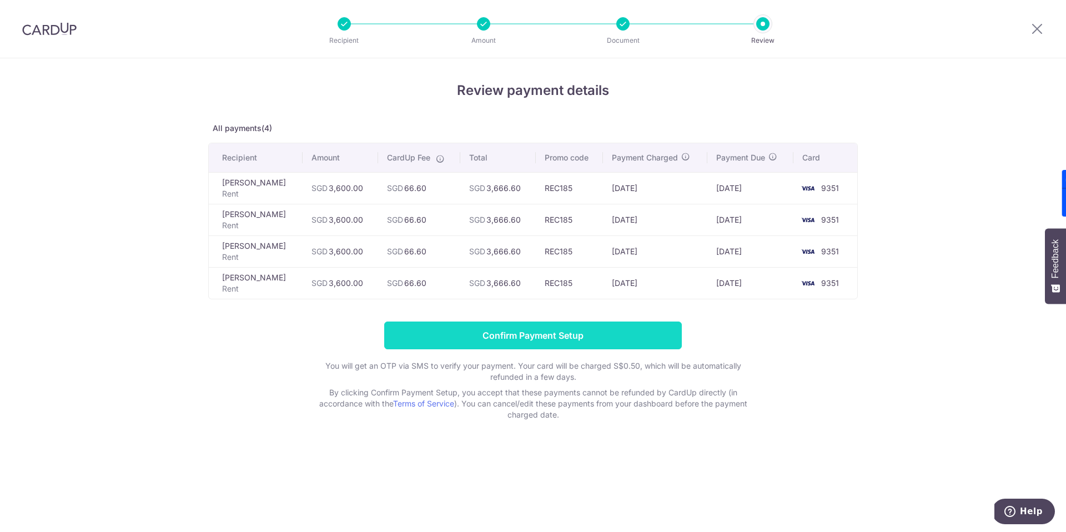
click at [502, 334] on input "Confirm Payment Setup" at bounding box center [533, 336] width 298 height 28
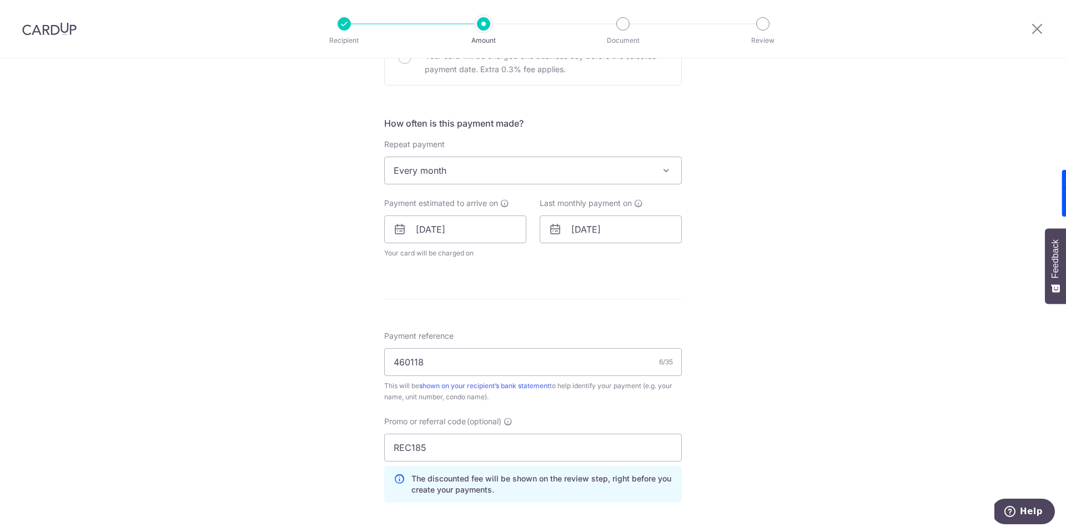
scroll to position [418, 0]
click at [584, 229] on input "07/01/2026" at bounding box center [611, 228] width 142 height 28
click at [672, 329] on link "9" at bounding box center [674, 329] width 18 height 18
type input "[DATE]"
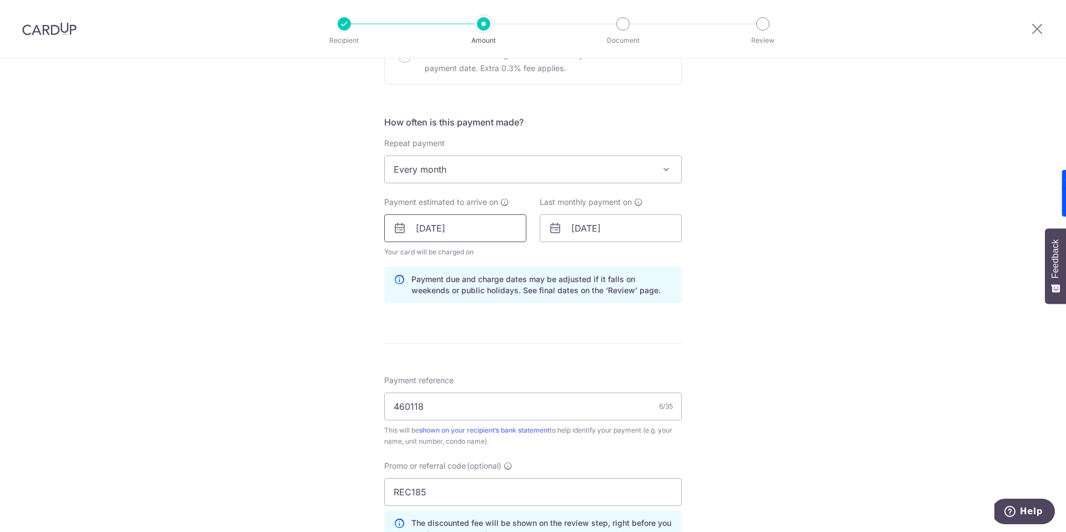
click at [420, 230] on input "[DATE]" at bounding box center [455, 228] width 142 height 28
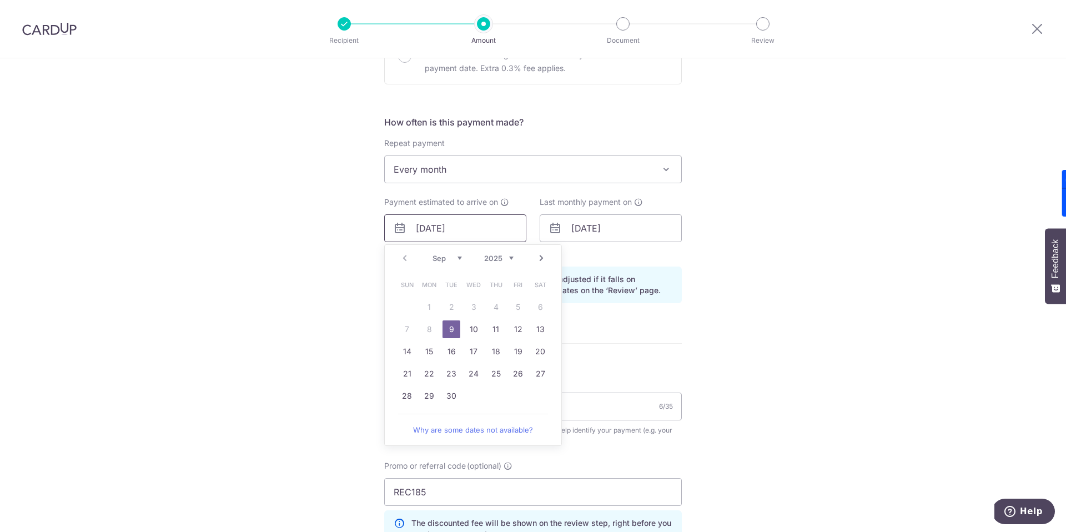
click at [420, 230] on input "09/09/2025" at bounding box center [455, 228] width 142 height 28
click at [322, 275] on div "Tell us more about your payment Enter payment amount SGD 3,600.00 3600.00 Unabl…" at bounding box center [533, 213] width 1066 height 1146
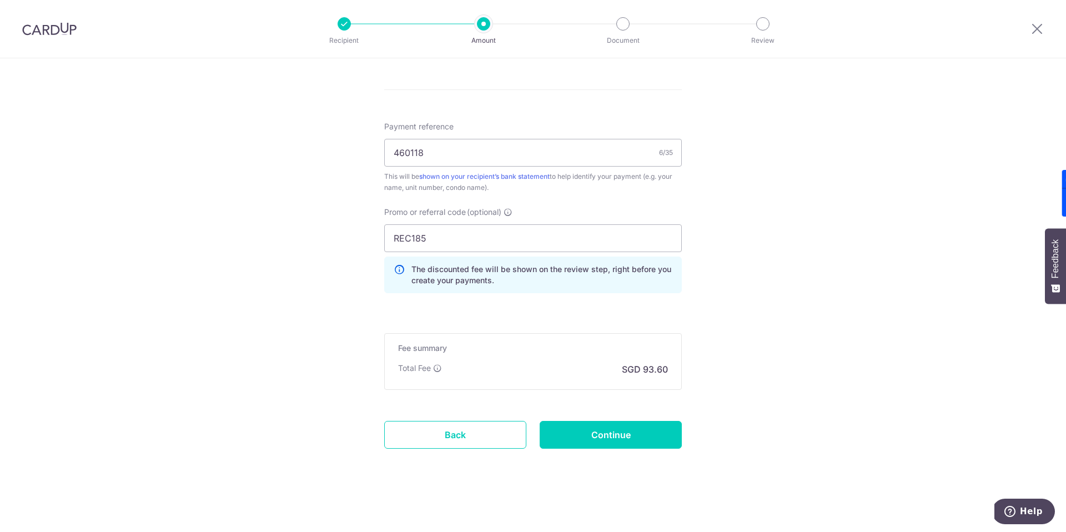
scroll to position [672, 0]
click at [573, 434] on input "Continue" at bounding box center [611, 436] width 142 height 28
type input "Update Schedule"
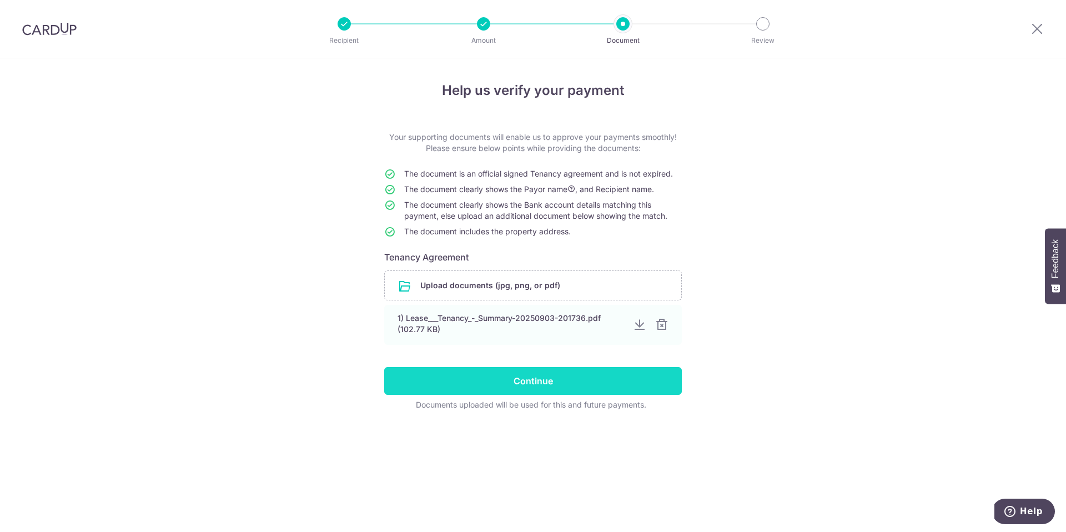
click at [508, 381] on input "Continue" at bounding box center [533, 381] width 298 height 28
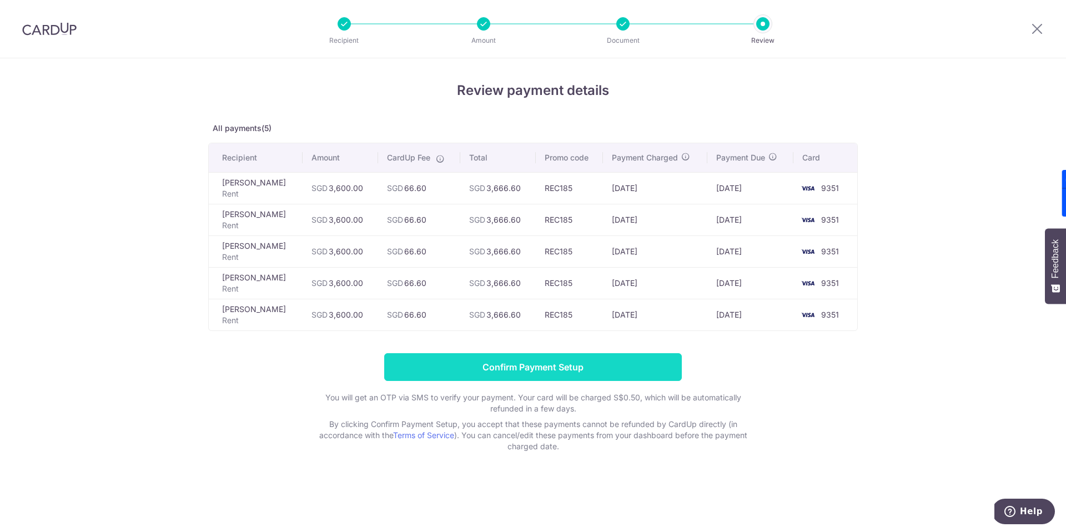
click at [504, 366] on input "Confirm Payment Setup" at bounding box center [533, 367] width 298 height 28
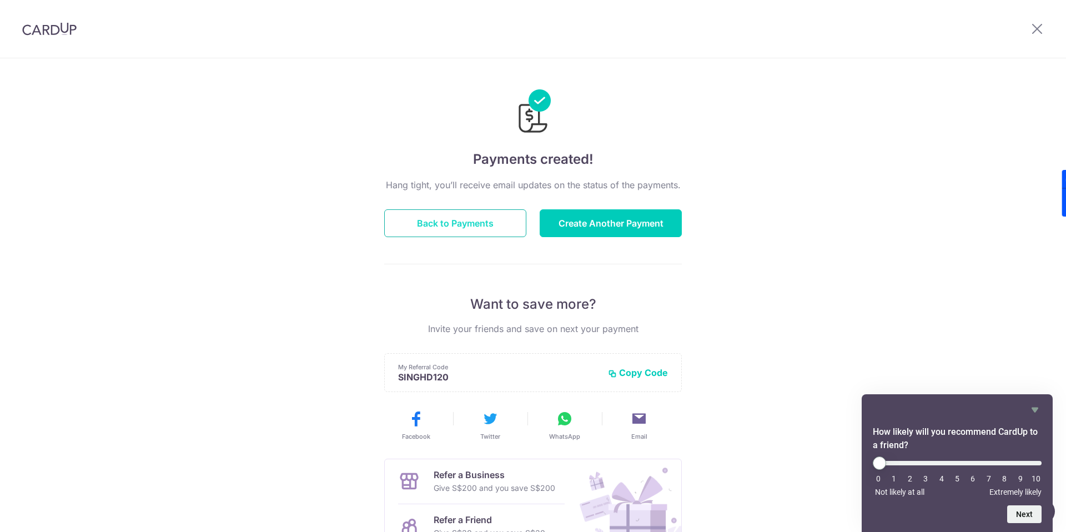
click at [427, 219] on button "Back to Payments" at bounding box center [455, 223] width 142 height 28
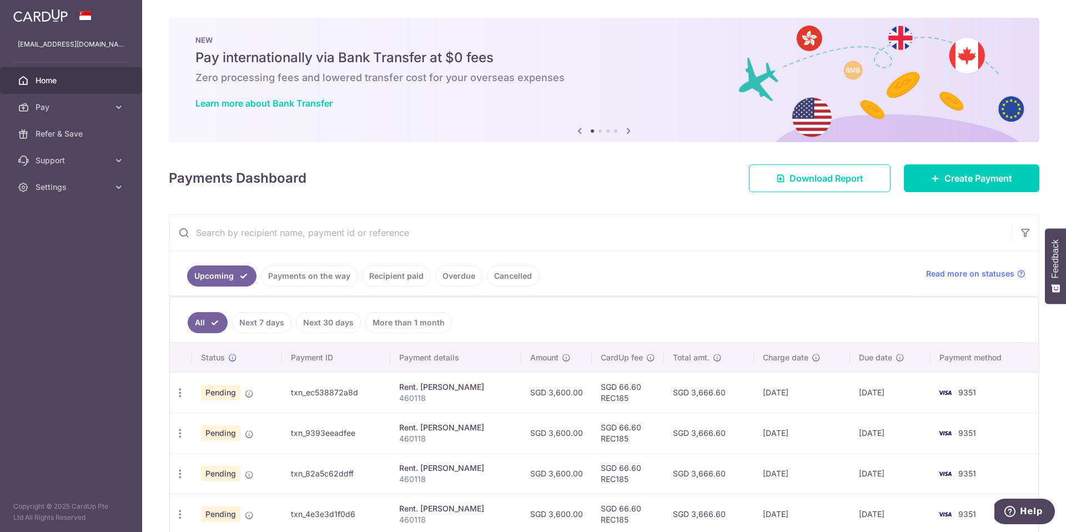
scroll to position [97, 0]
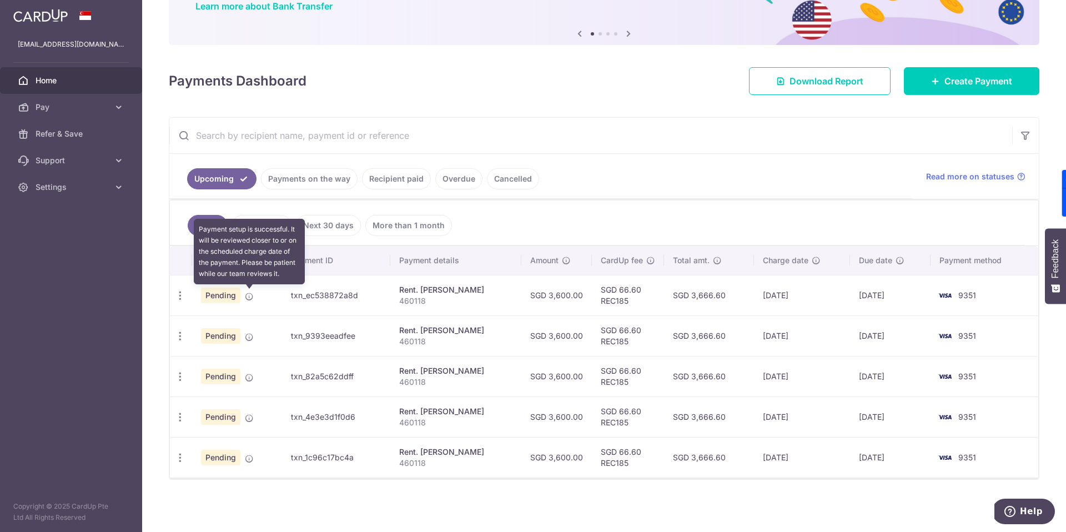
click at [245, 296] on icon at bounding box center [249, 296] width 9 height 9
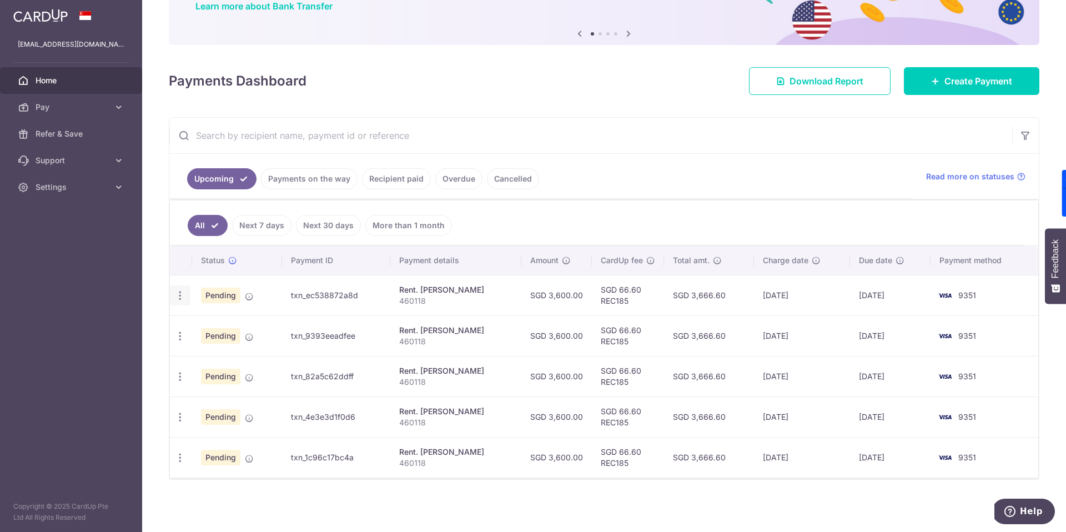
click at [182, 295] on icon "button" at bounding box center [180, 296] width 12 height 12
click at [225, 330] on span "Update payment" at bounding box center [240, 325] width 76 height 13
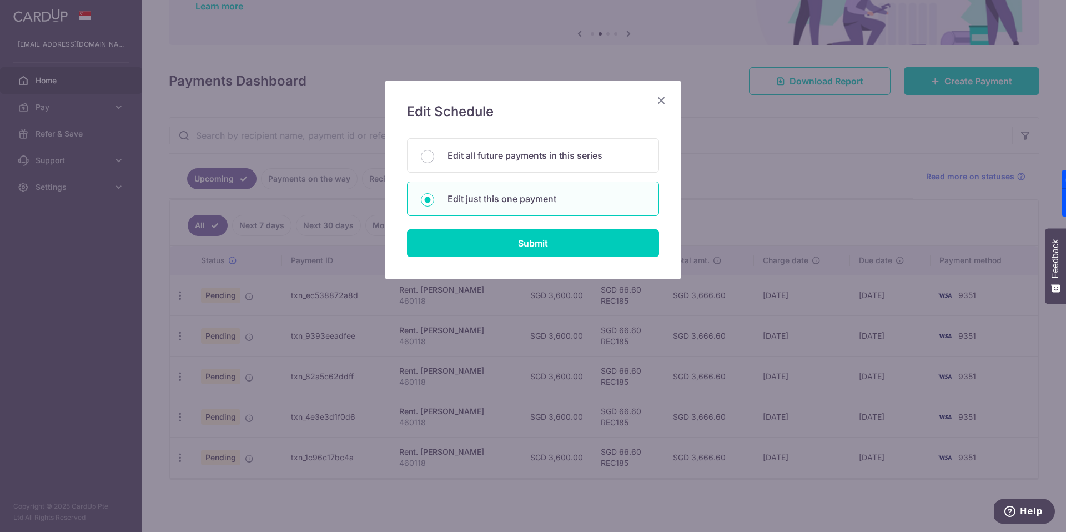
click at [662, 102] on icon "Close" at bounding box center [661, 100] width 13 height 14
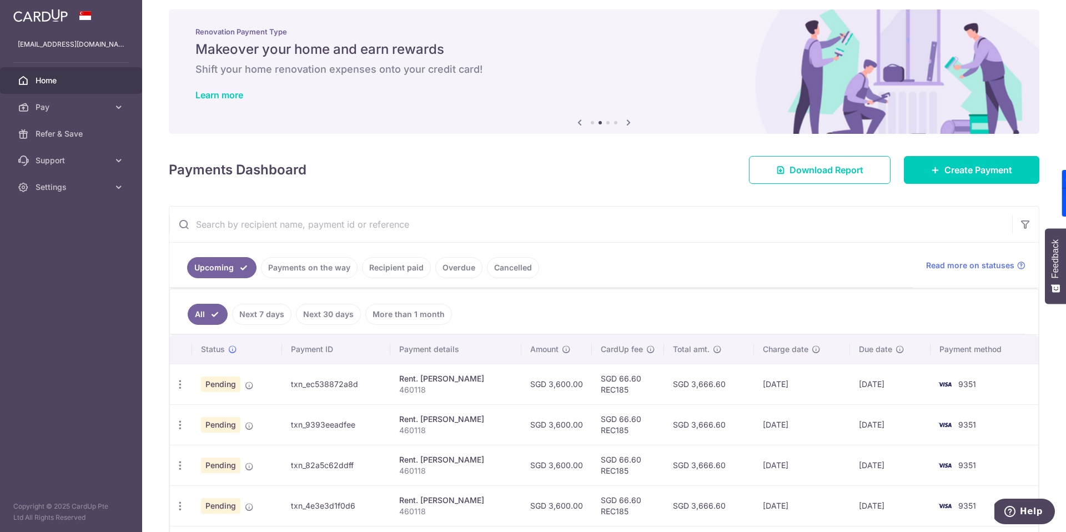
scroll to position [0, 0]
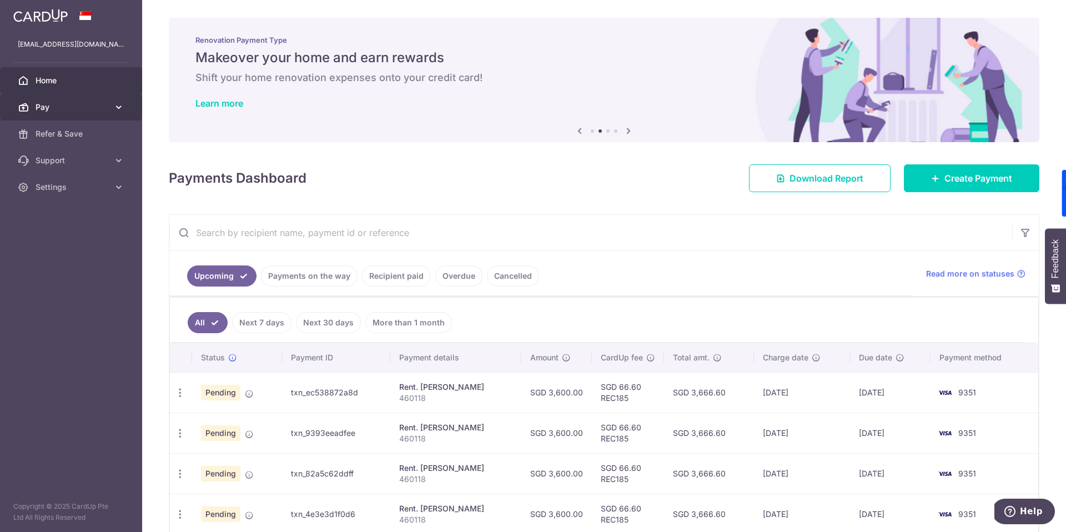
click at [120, 108] on icon at bounding box center [118, 107] width 11 height 11
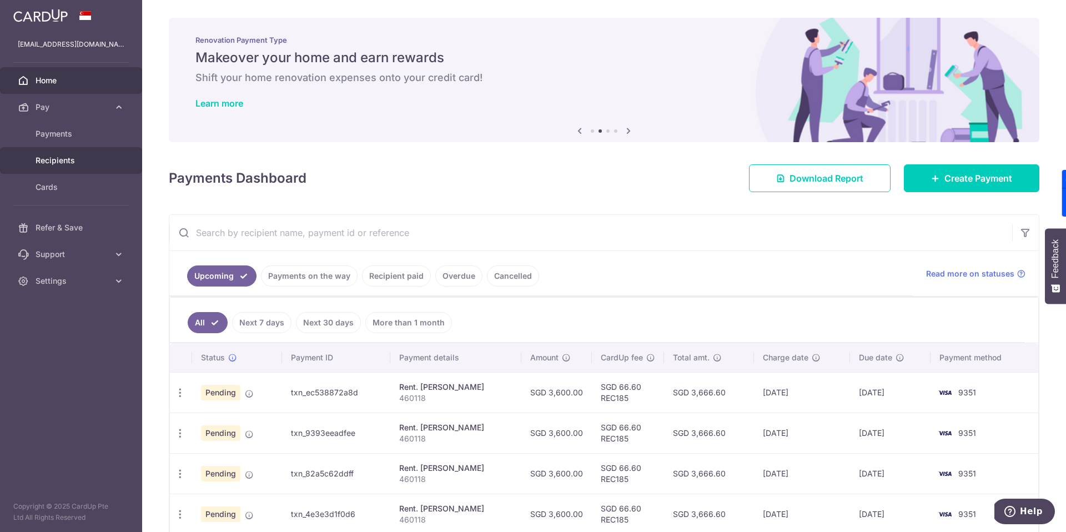
click at [51, 160] on span "Recipients" at bounding box center [72, 160] width 73 height 11
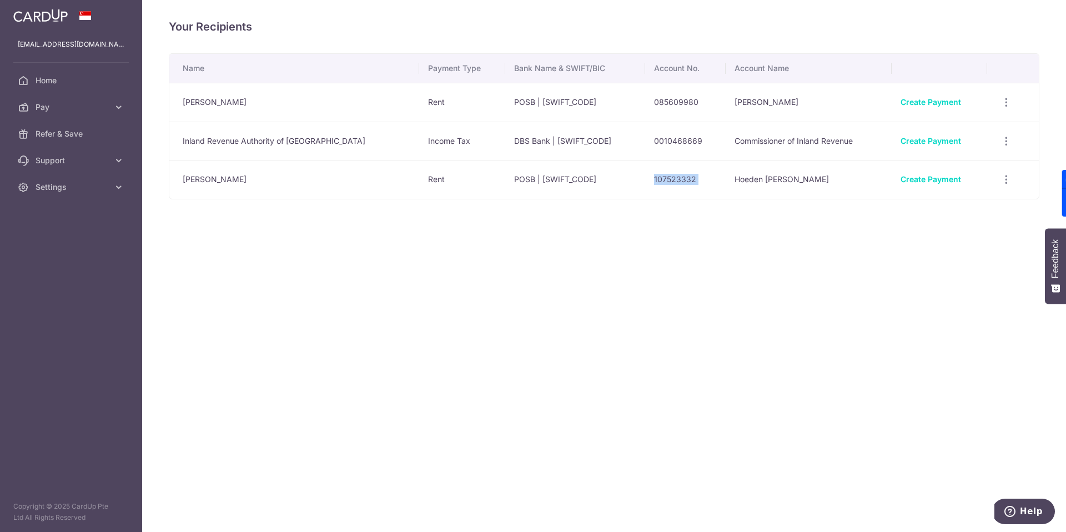
drag, startPoint x: 633, startPoint y: 179, endPoint x: 710, endPoint y: 179, distance: 77.2
click at [710, 179] on tr "[PERSON_NAME] Rent POSB | [SWIFT_CODE] 107523332 Hoeden [PERSON_NAME] Create Pa…" at bounding box center [604, 179] width 870 height 39
click at [36, 76] on span "Home" at bounding box center [72, 80] width 73 height 11
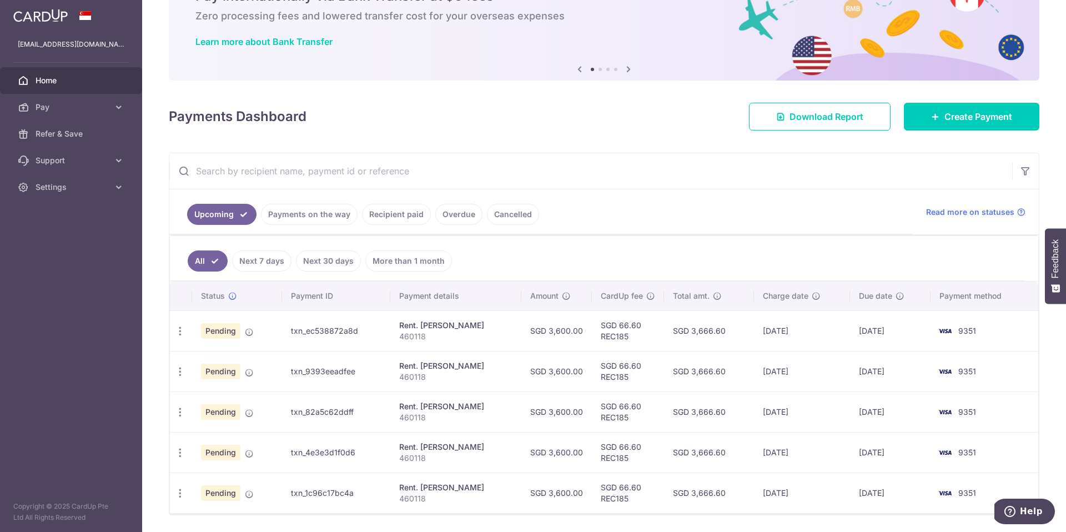
scroll to position [97, 0]
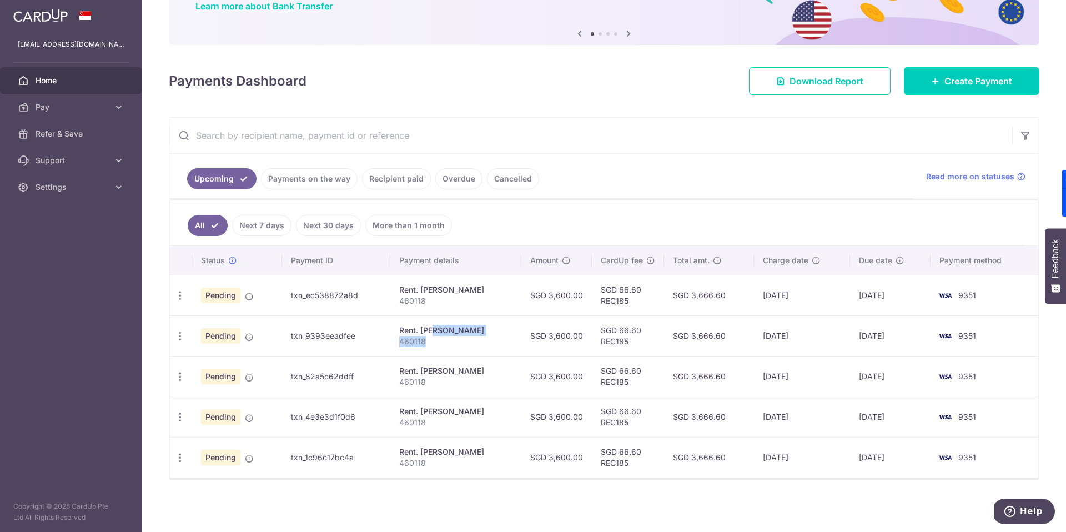
drag, startPoint x: 436, startPoint y: 342, endPoint x: 410, endPoint y: 330, distance: 28.4
click at [410, 330] on td "Rent. Lai Adam 460118" at bounding box center [455, 335] width 131 height 41
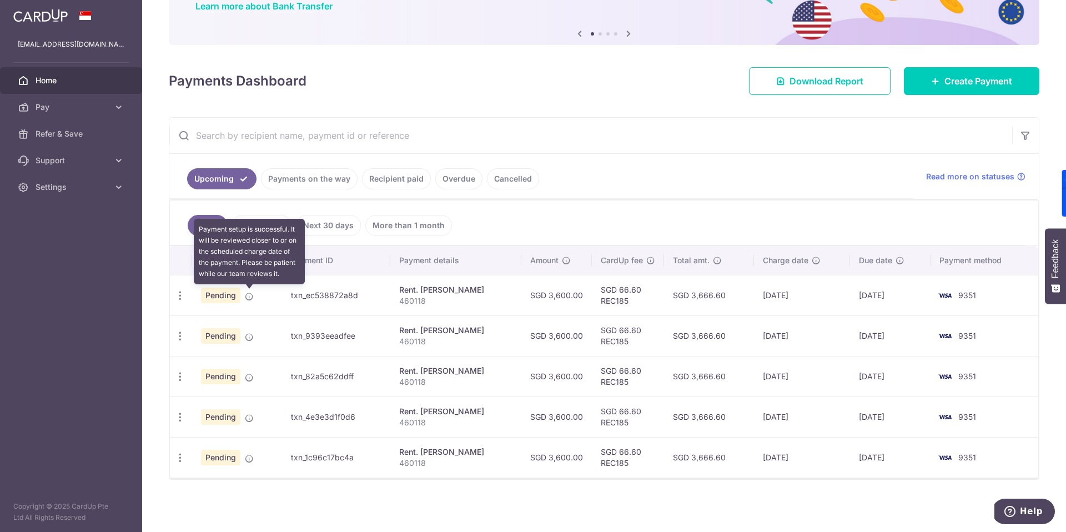
click at [249, 294] on icon at bounding box center [249, 296] width 9 height 9
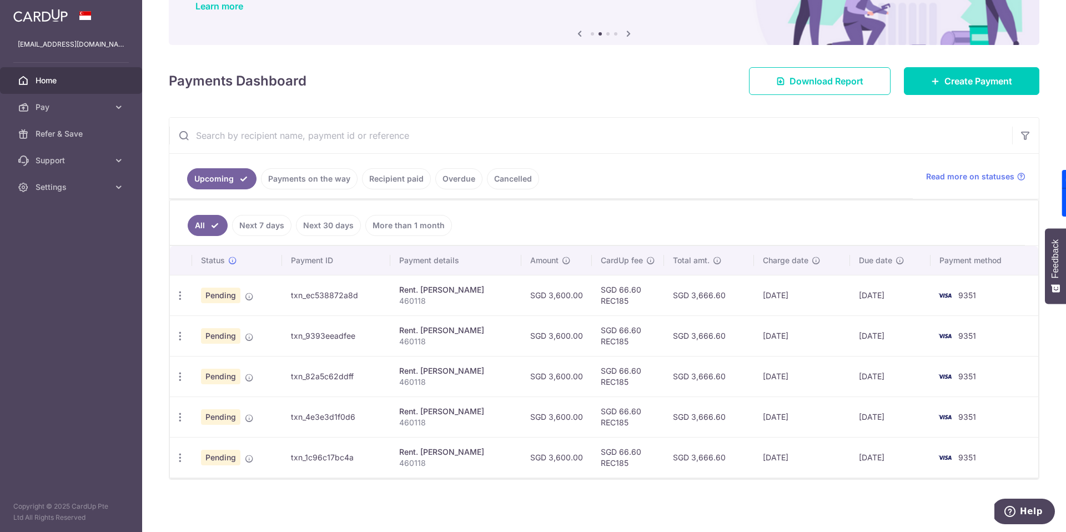
click at [41, 79] on span "Home" at bounding box center [72, 80] width 73 height 11
